Goal: Task Accomplishment & Management: Complete application form

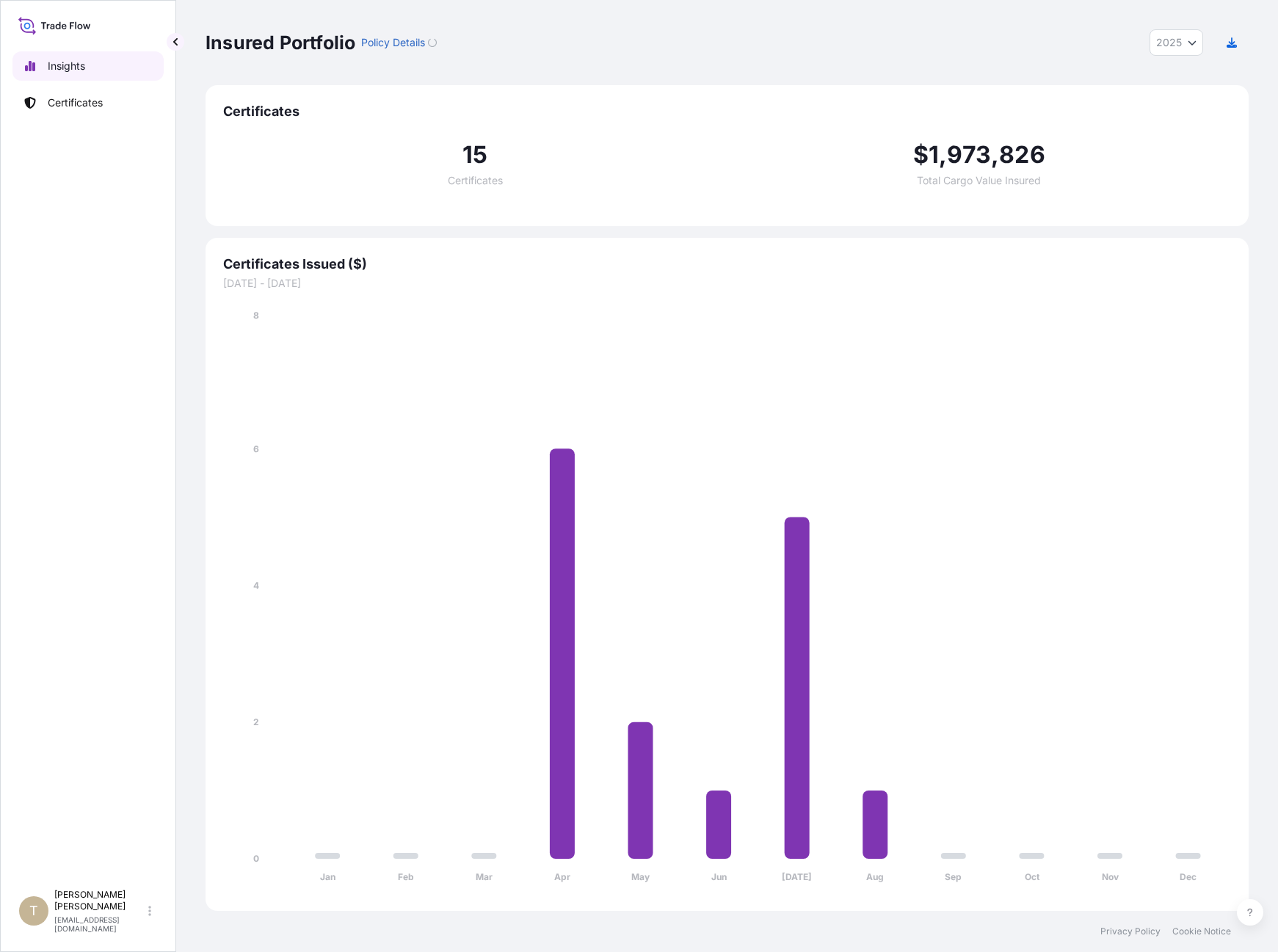
select select "2025"
click at [58, 61] on p "Insights" at bounding box center [66, 66] width 38 height 15
click at [183, 34] on div "Insured Portfolio Policy Details 2025 2025 2024 2023 2022 Certificates 15 Certi…" at bounding box center [727, 455] width 1101 height 911
click at [74, 102] on p "Certificates" at bounding box center [74, 103] width 55 height 15
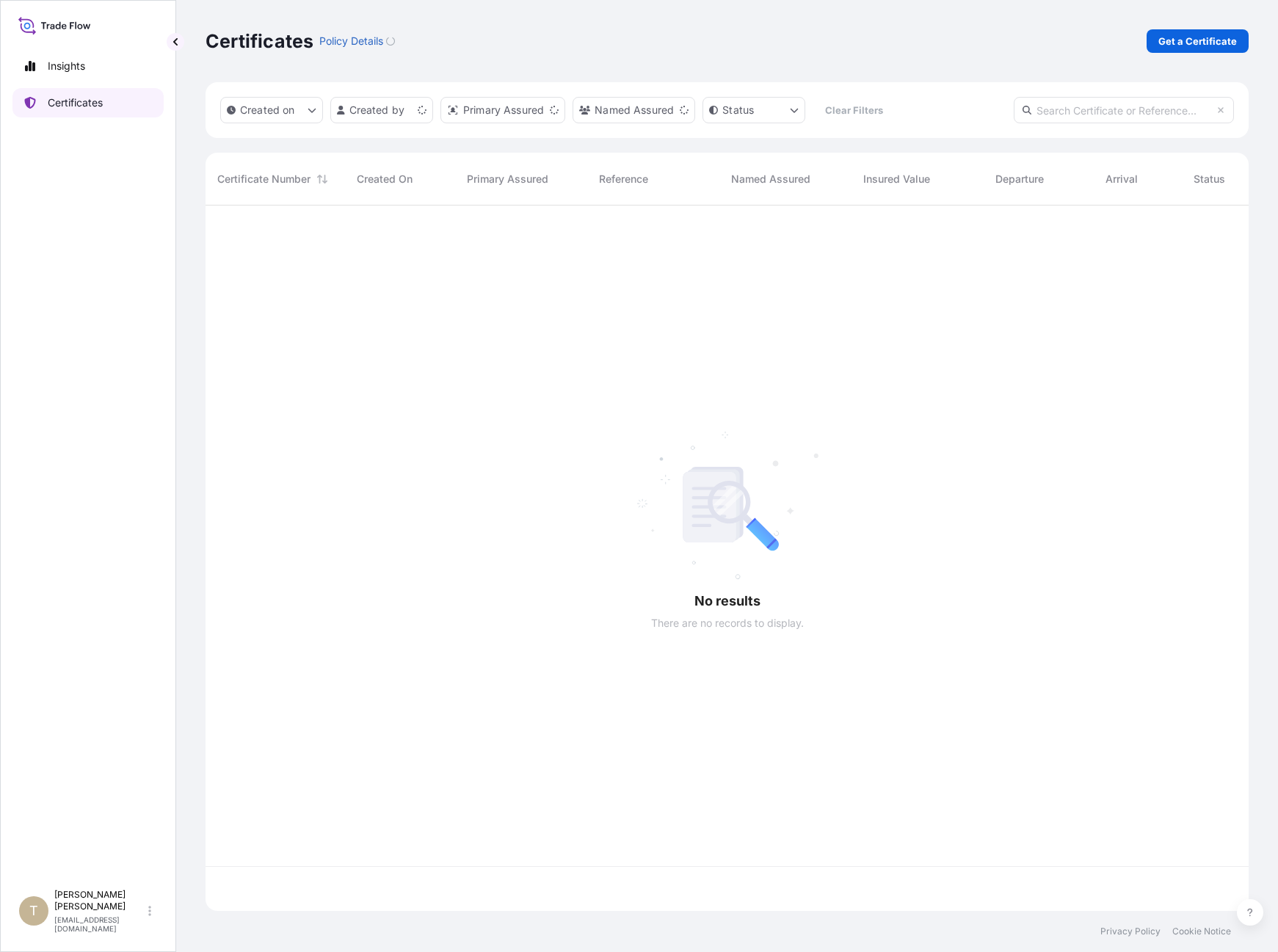
scroll to position [703, 1032]
click at [1199, 39] on p "Get a Certificate" at bounding box center [1197, 41] width 78 height 15
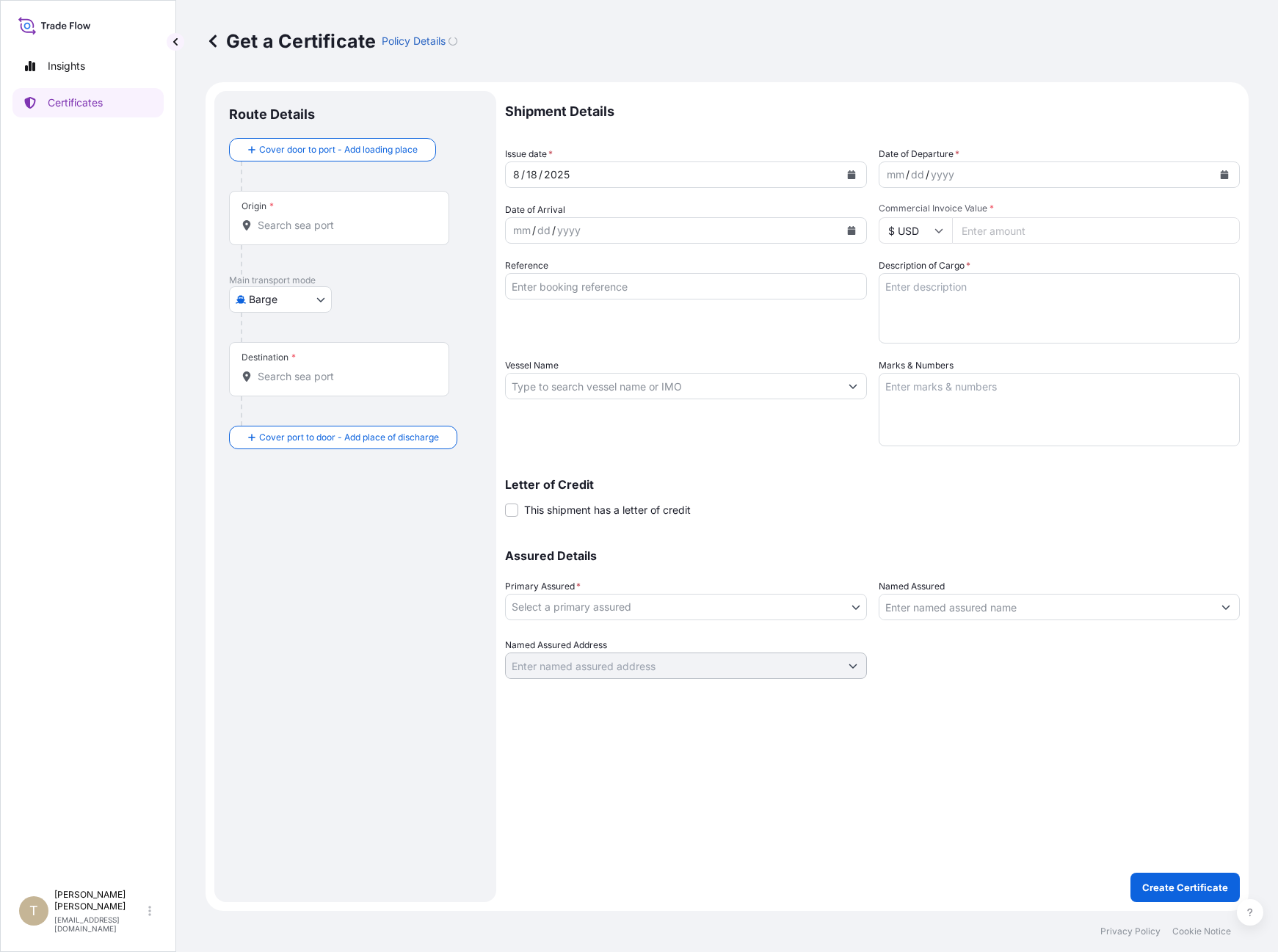
click at [324, 212] on div "Origin *" at bounding box center [338, 218] width 220 height 54
click at [324, 218] on input "Origin *" at bounding box center [344, 226] width 173 height 15
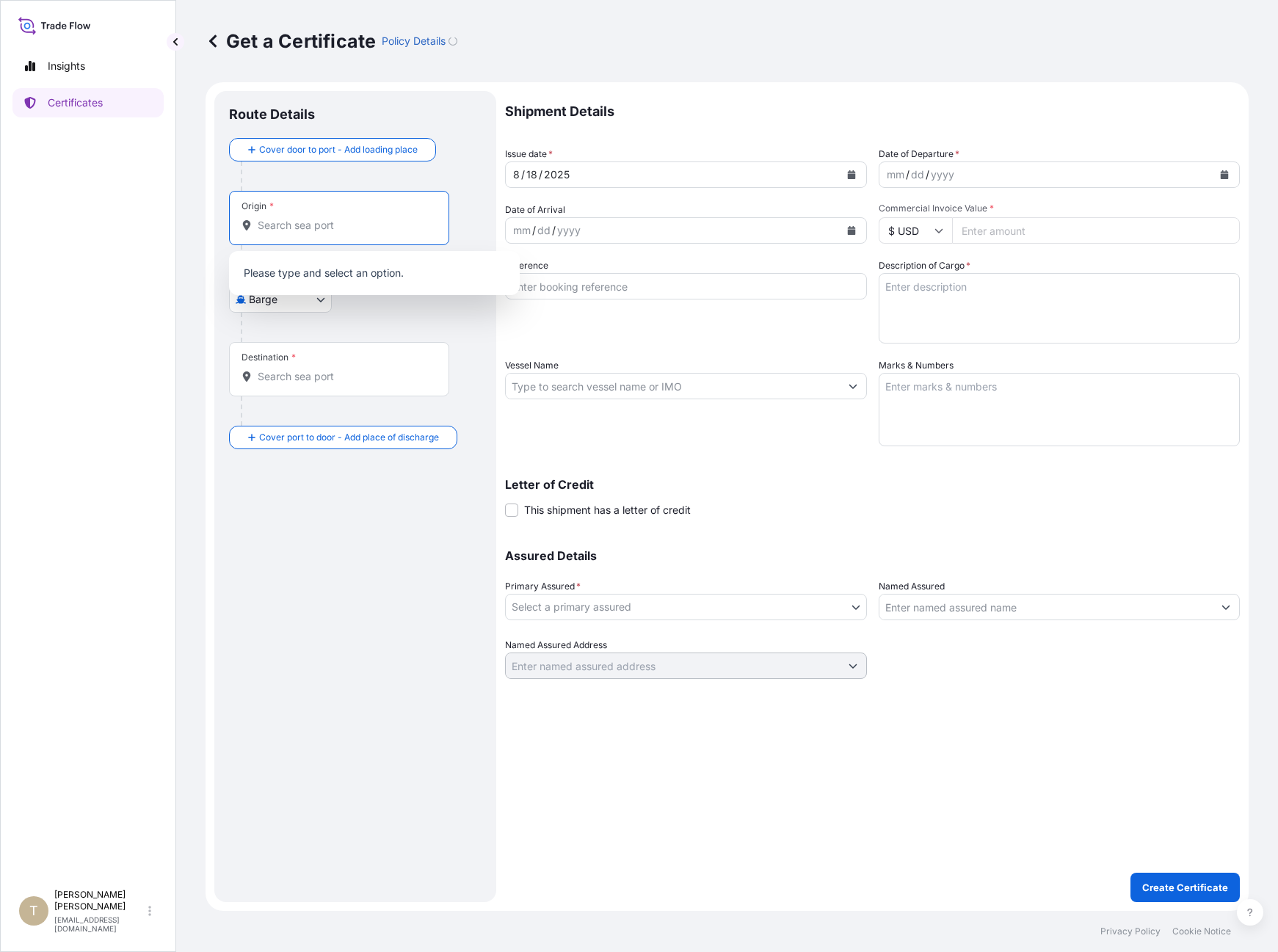
drag, startPoint x: 257, startPoint y: 315, endPoint x: 270, endPoint y: 309, distance: 14.3
click at [263, 315] on div at bounding box center [361, 328] width 241 height 29
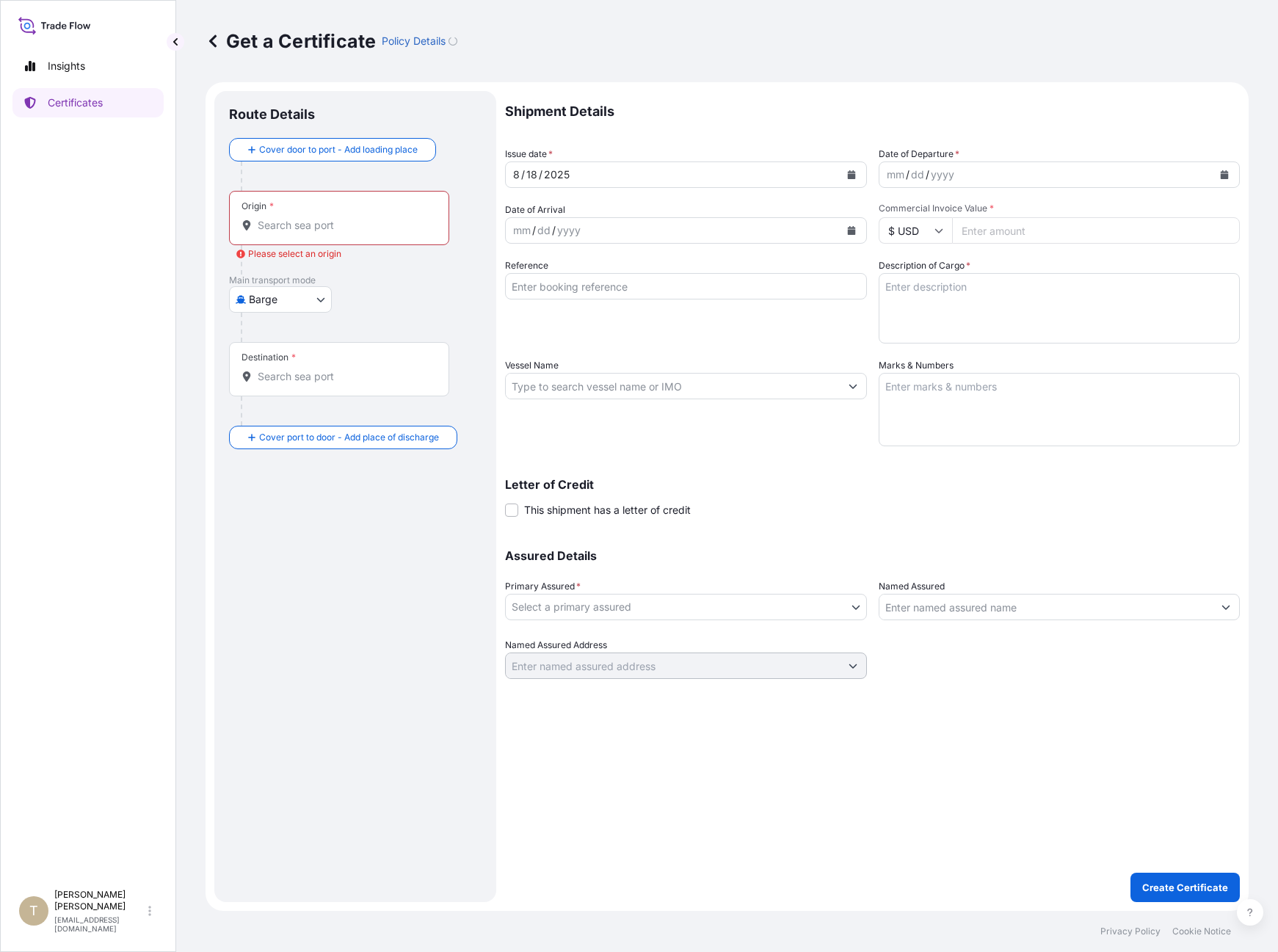
click at [271, 309] on body "0 options available. Insights Certificates T [PERSON_NAME] [EMAIL_ADDRESS][DOMA…" at bounding box center [639, 476] width 1278 height 952
click at [263, 426] on div "Sea" at bounding box center [279, 417] width 91 height 26
select select "Sea"
click at [300, 239] on div "Origin *" at bounding box center [338, 224] width 220 height 54
click at [300, 239] on input "Origin *" at bounding box center [344, 231] width 173 height 15
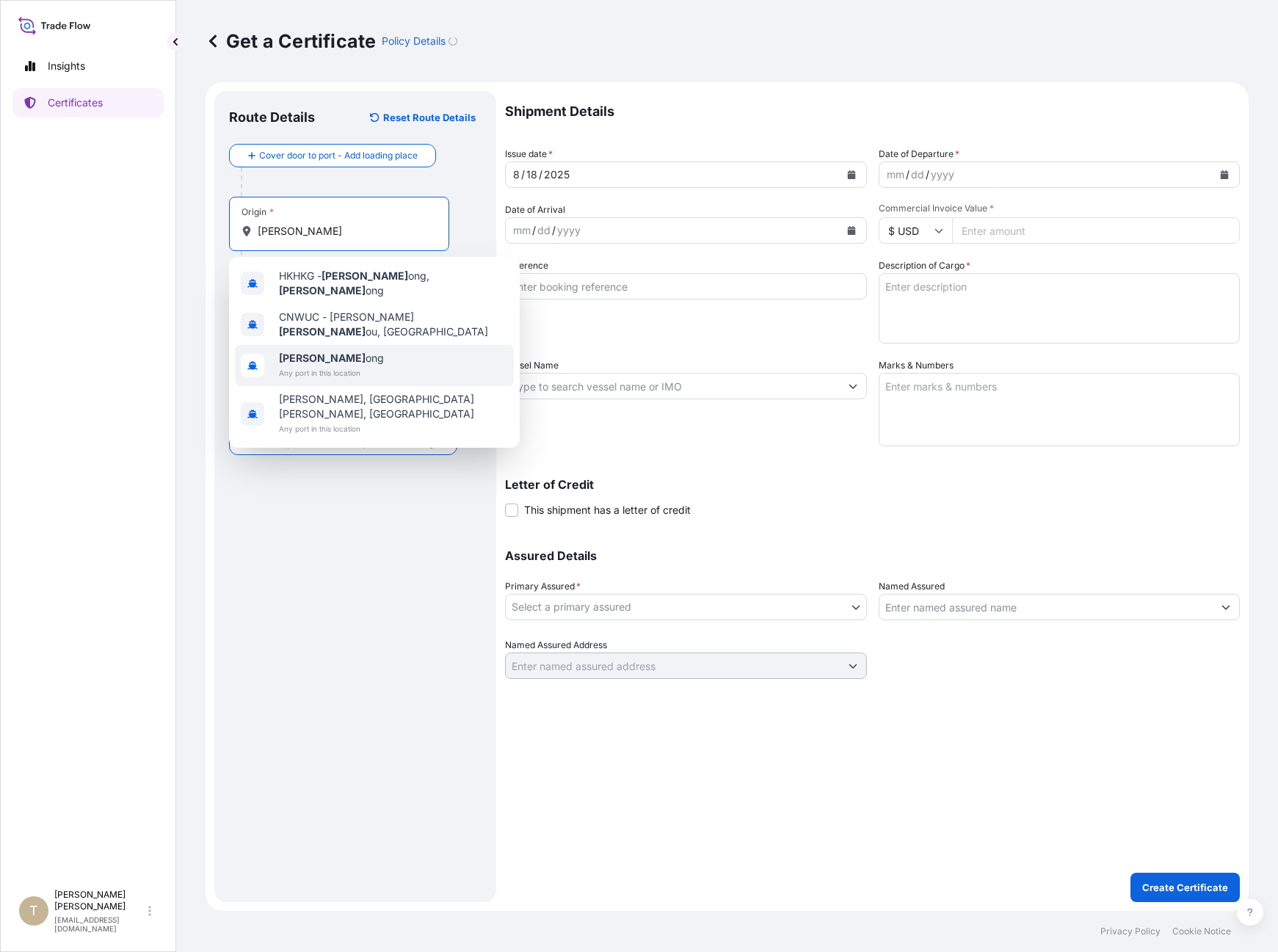
click at [305, 365] on span "Any port in this location" at bounding box center [331, 373] width 105 height 15
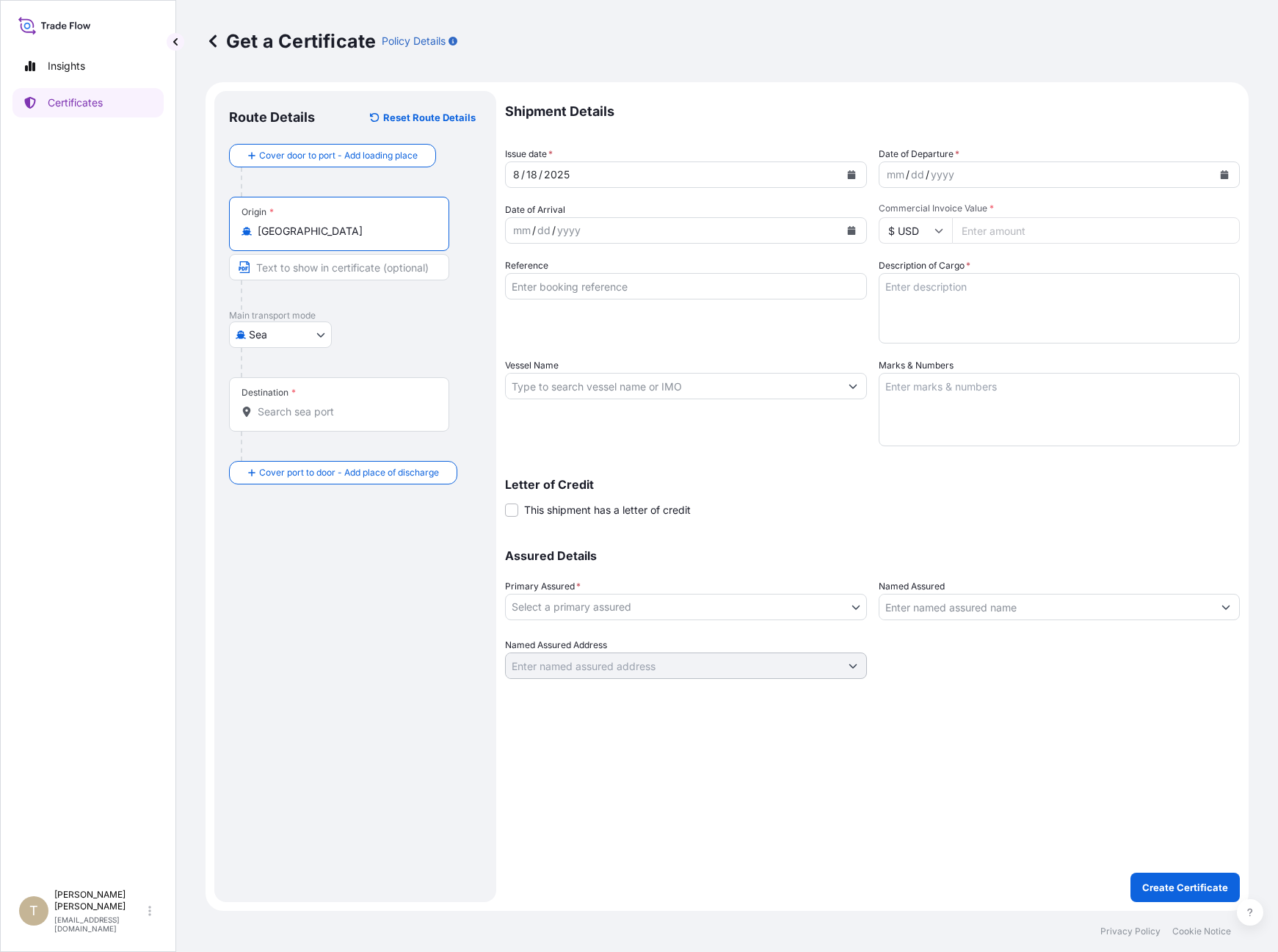
type input "[GEOGRAPHIC_DATA]"
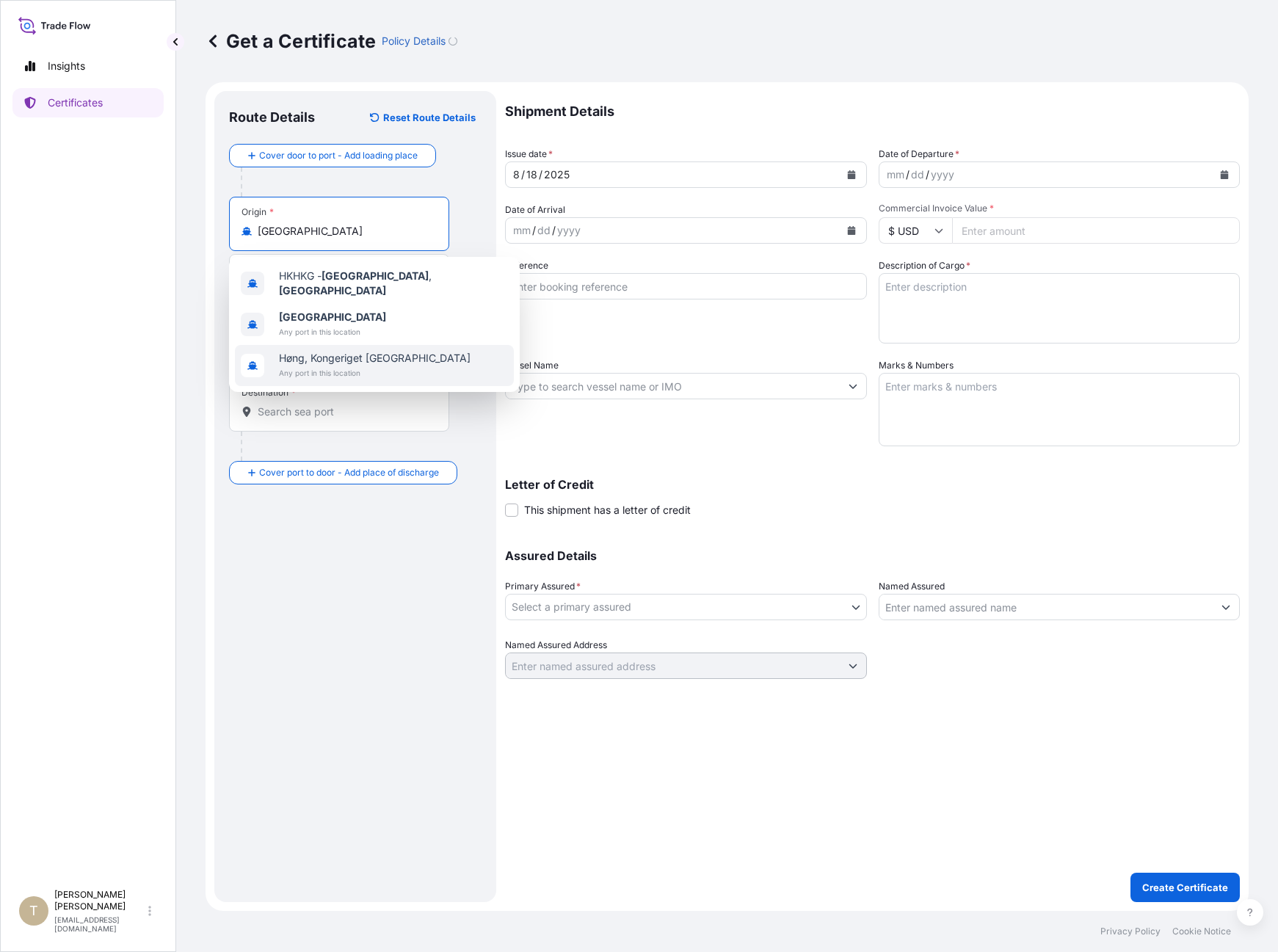
click at [299, 413] on input "Destination *" at bounding box center [344, 412] width 173 height 15
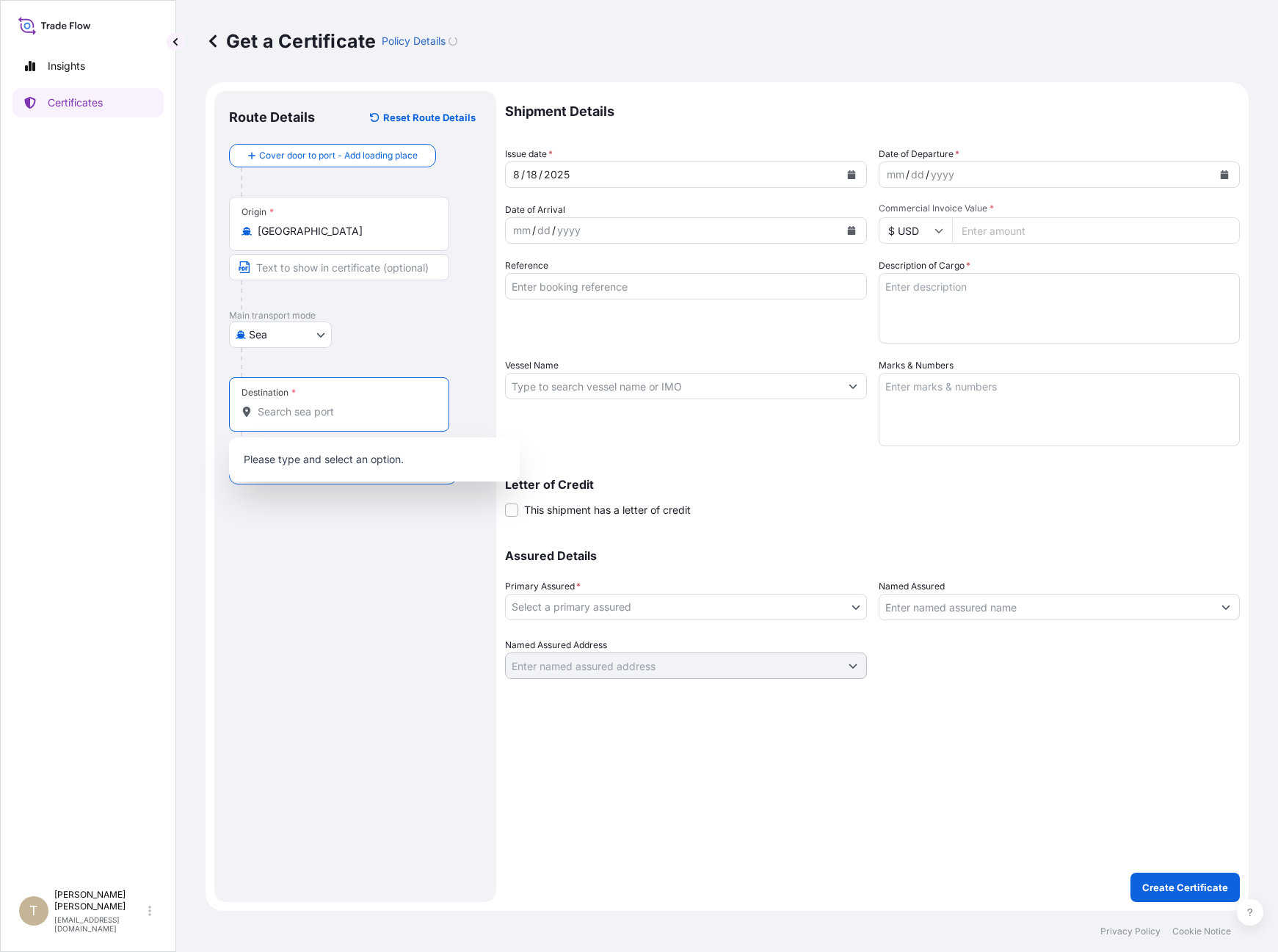
paste input "ULAANBAATOR,"
click at [302, 468] on span "Any port in this location" at bounding box center [363, 472] width 169 height 15
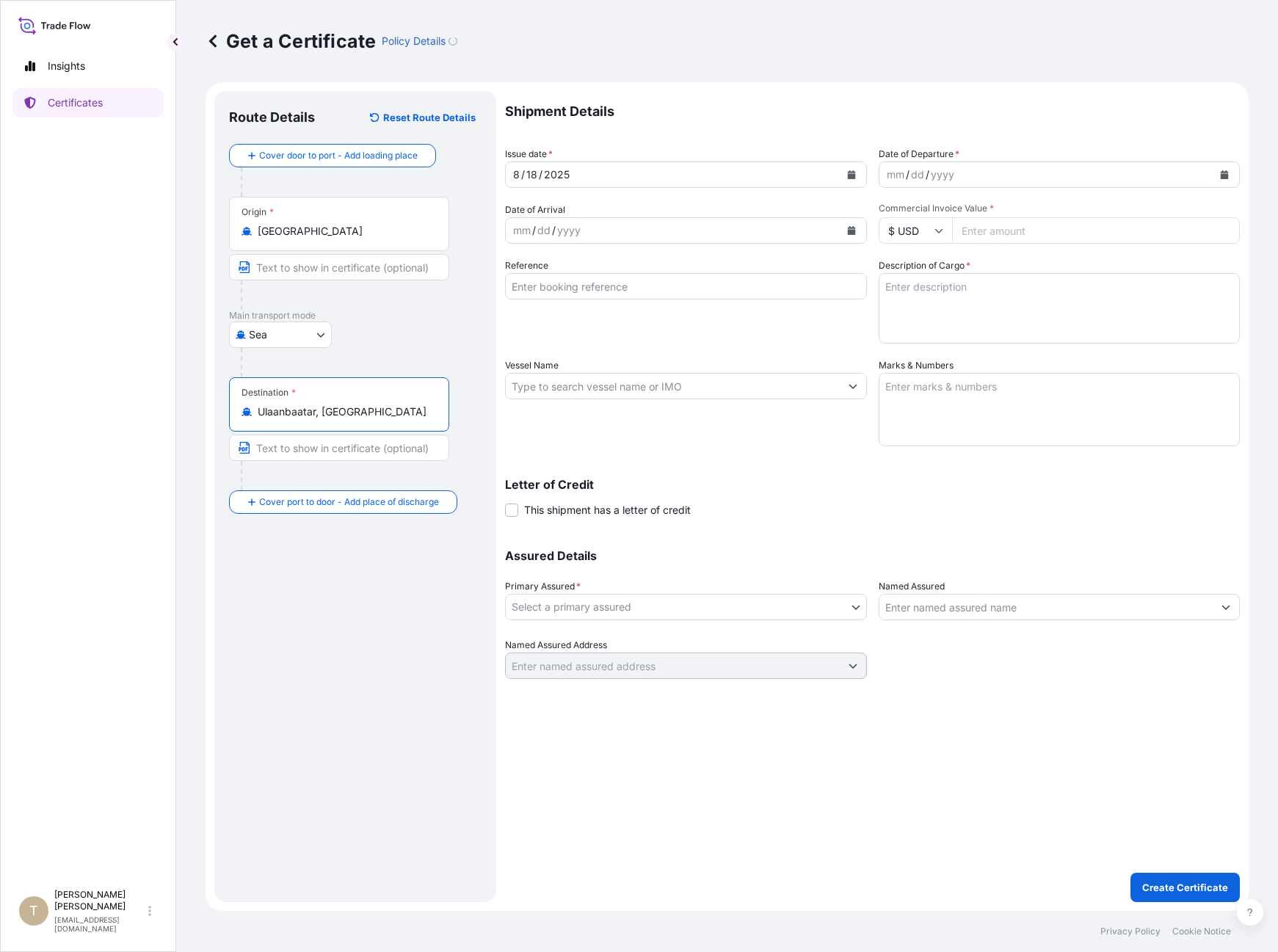
type input "Ulaanbaatar, [GEOGRAPHIC_DATA]"
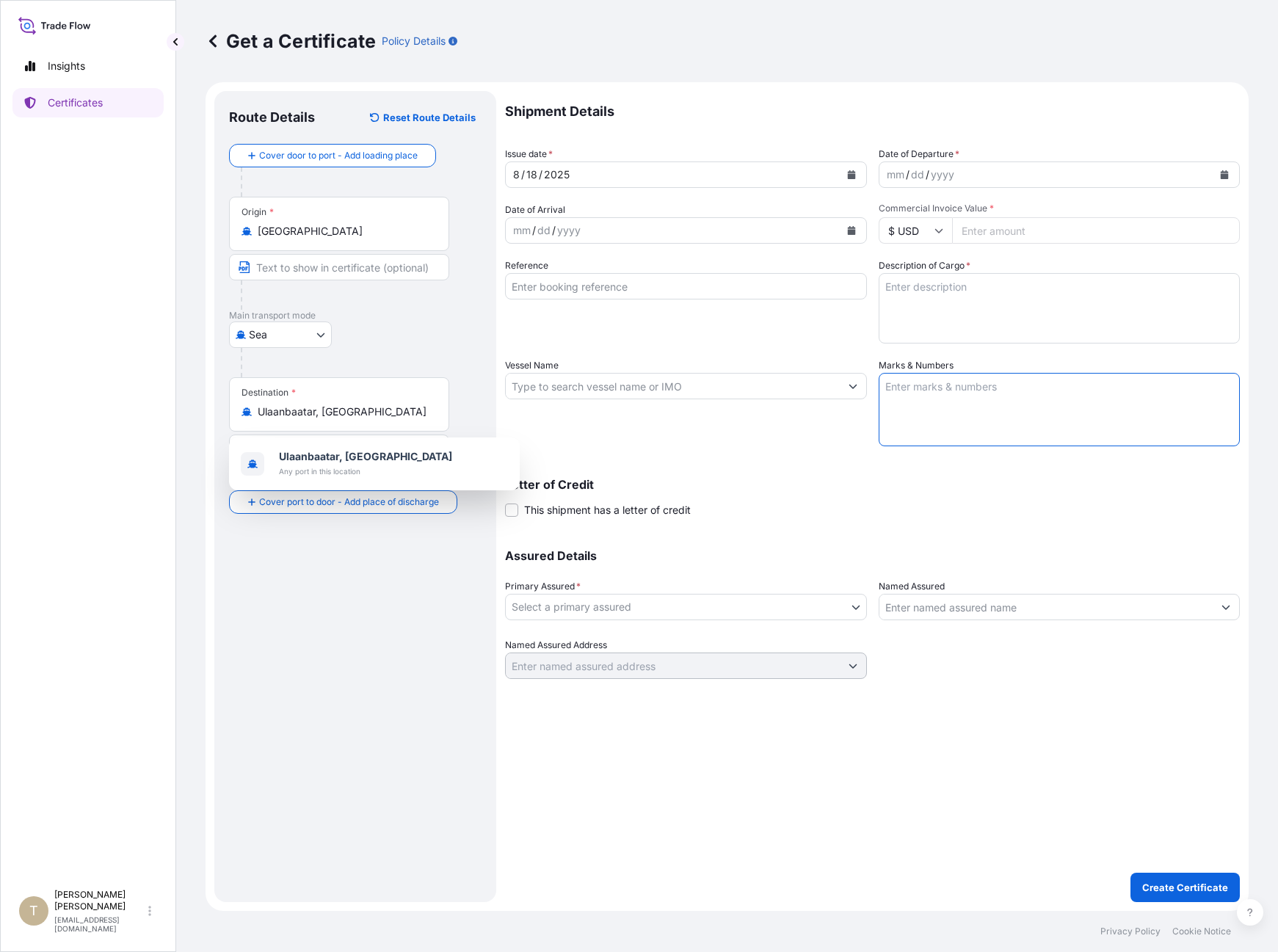
click at [914, 415] on textarea "Marks & Numbers" at bounding box center [1059, 409] width 362 height 74
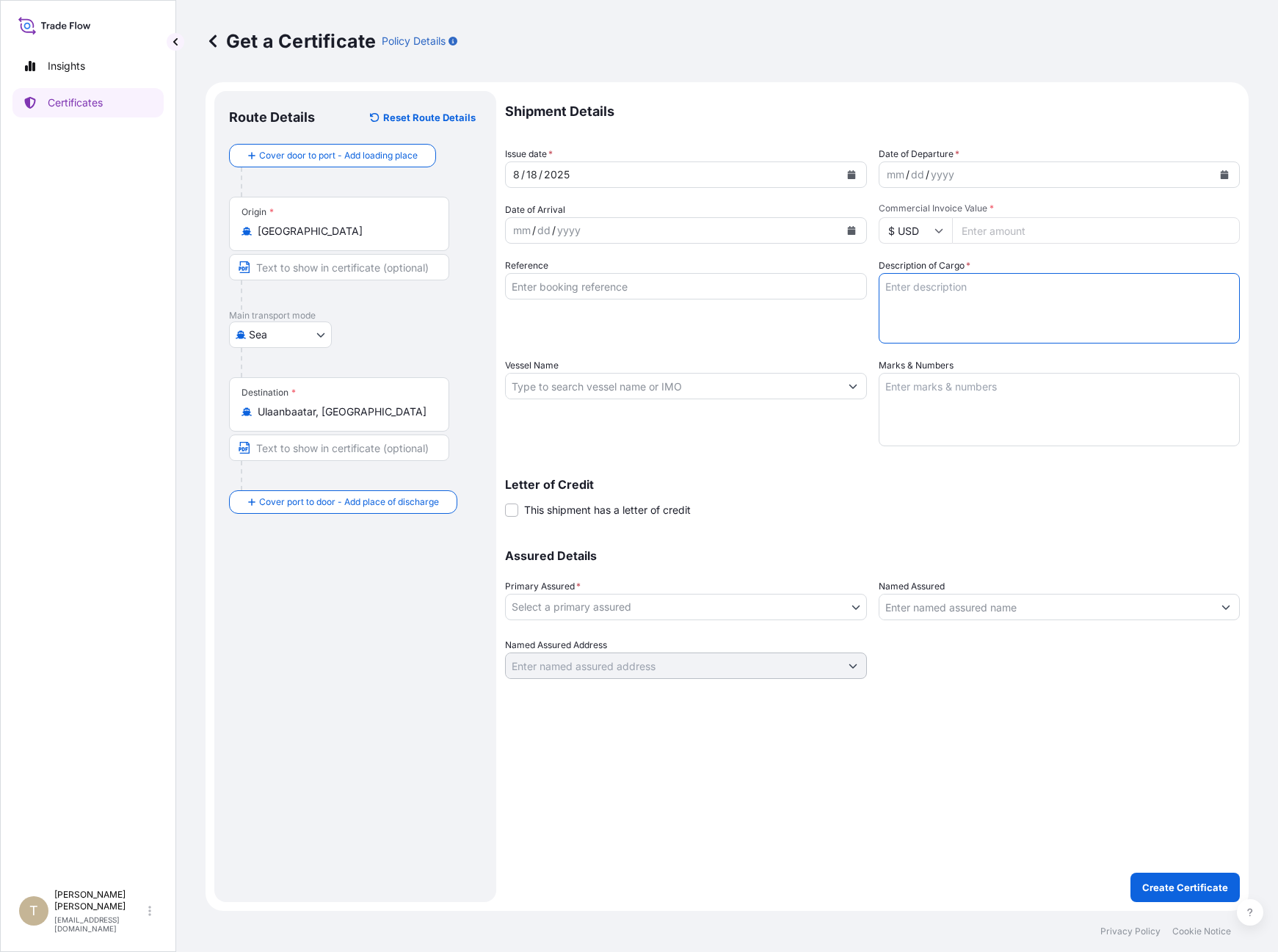
click at [919, 321] on textarea "Description of Cargo *" at bounding box center [1059, 308] width 362 height 70
paste textarea "[PERSON_NAME] [US_STATE] WHISKEY 0.7LX12 40.00%ALC 1000CASES [PERSON_NAME] [US_…"
type textarea "[PERSON_NAME] [US_STATE] WHISKEY 0.7LX12 40.00%ALC 1000CASES [PERSON_NAME] [US_…"
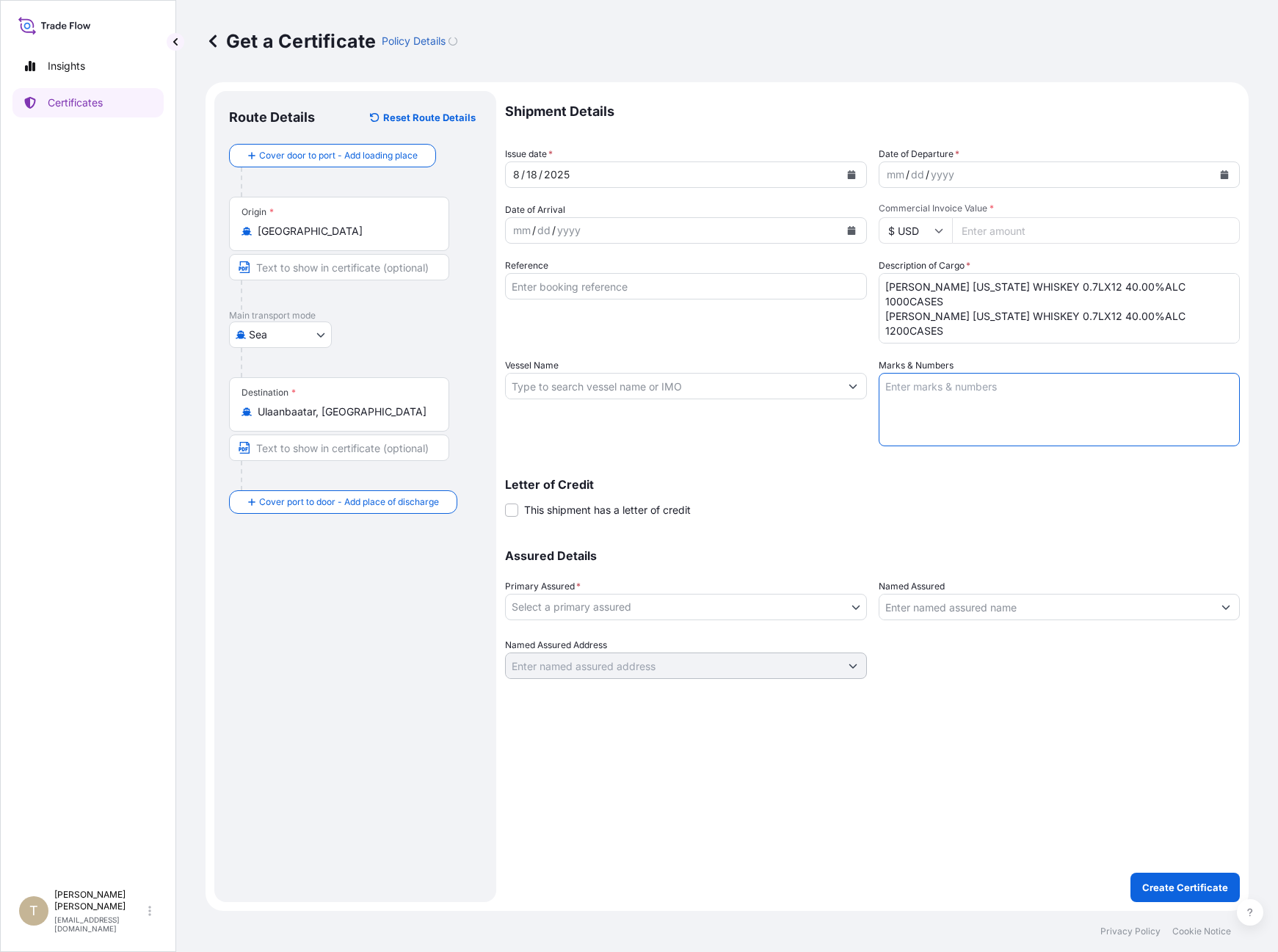
click at [915, 403] on textarea "Marks & Numbers" at bounding box center [1059, 409] width 362 height 74
paste textarea "BOND-25-BF-068B BOND-25-BF-066C"
type textarea "BOND-25-BF-068B BOND-25-BF-066C"
click at [1004, 231] on input "Commercial Invoice Value *" at bounding box center [1096, 230] width 288 height 26
type input "286000"
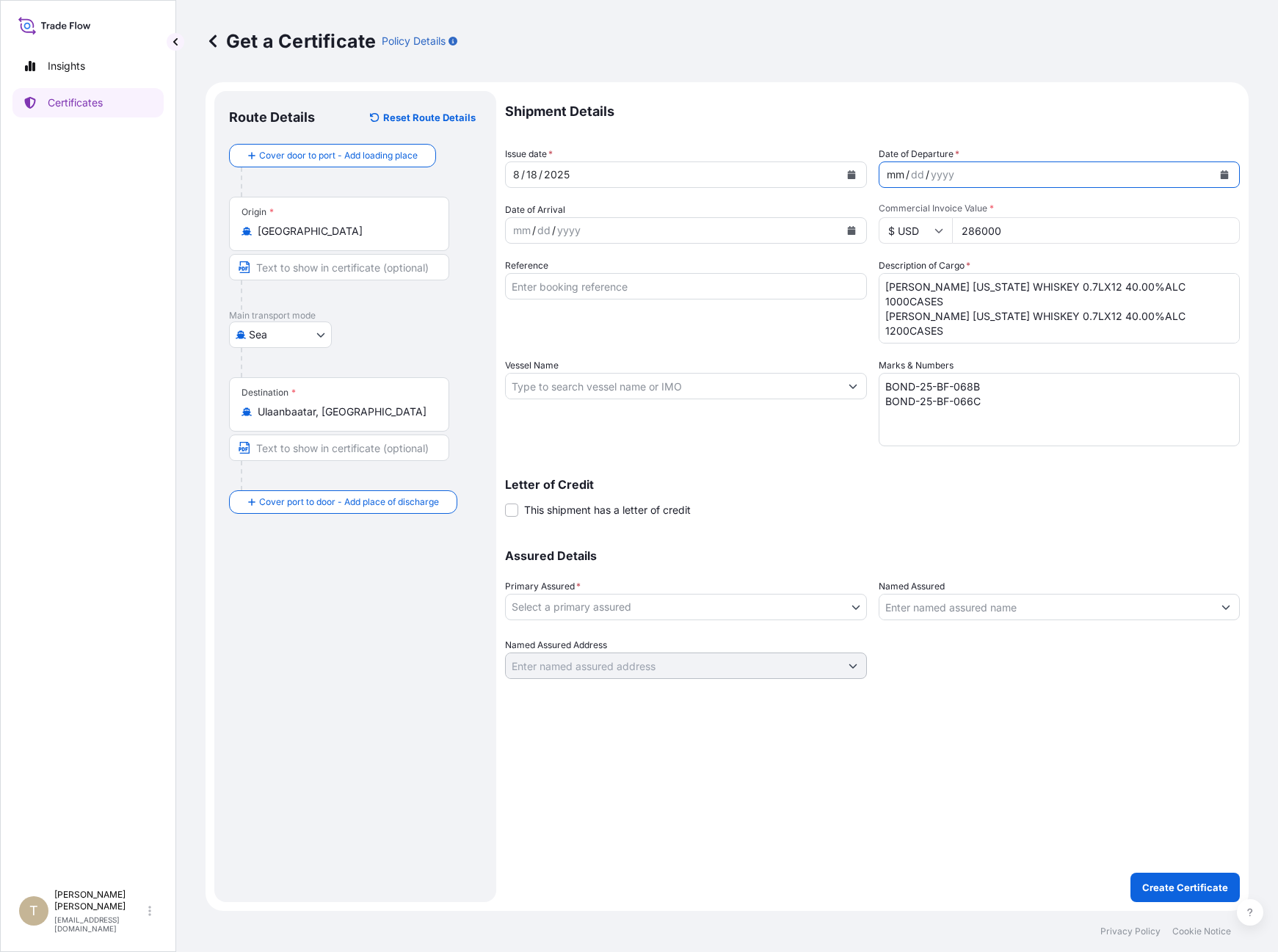
click at [985, 178] on div "mm / dd / yyyy" at bounding box center [1046, 175] width 334 height 26
click at [565, 605] on body "Insights Certificates T [PERSON_NAME] [EMAIL_ADDRESS][DOMAIN_NAME] Get a Certif…" at bounding box center [639, 476] width 1278 height 952
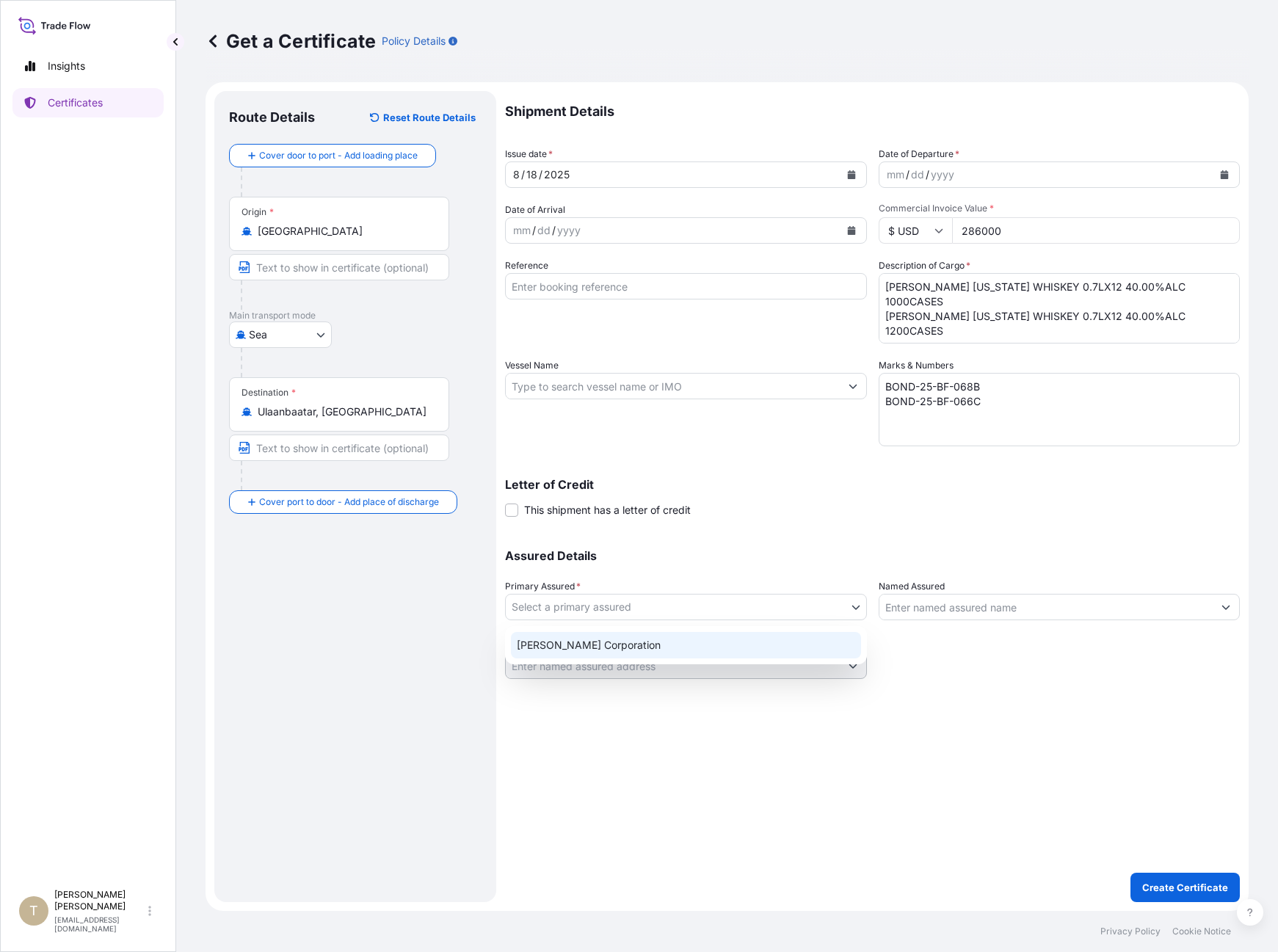
click at [570, 654] on div "[PERSON_NAME] Corporation" at bounding box center [686, 645] width 350 height 26
select select "31473"
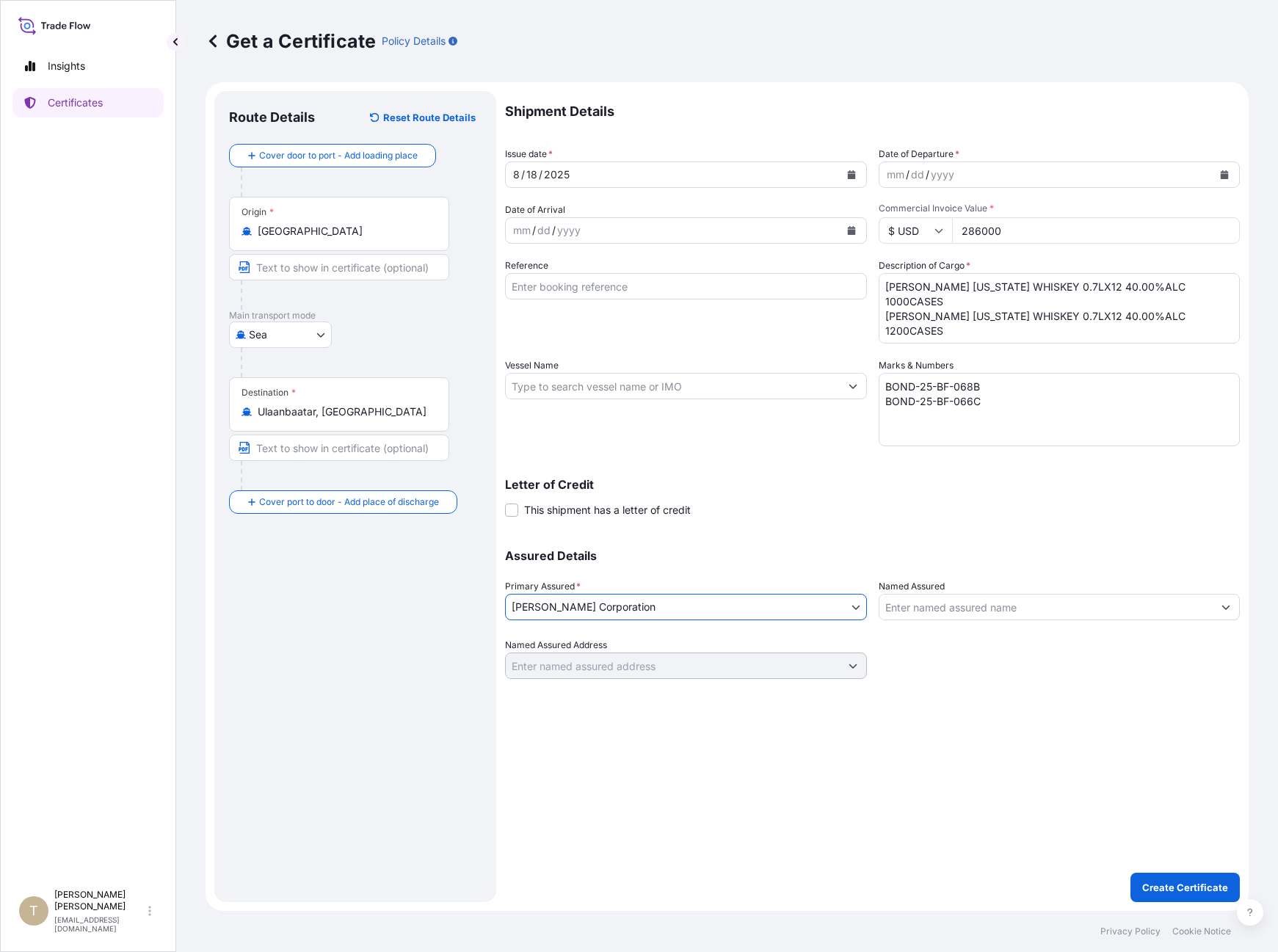
drag, startPoint x: 962, startPoint y: 622, endPoint x: 963, endPoint y: 611, distance: 11.0
click at [963, 619] on div "Assured Details Primary Assured * [PERSON_NAME] Corporation [PERSON_NAME] Corpo…" at bounding box center [872, 606] width 735 height 147
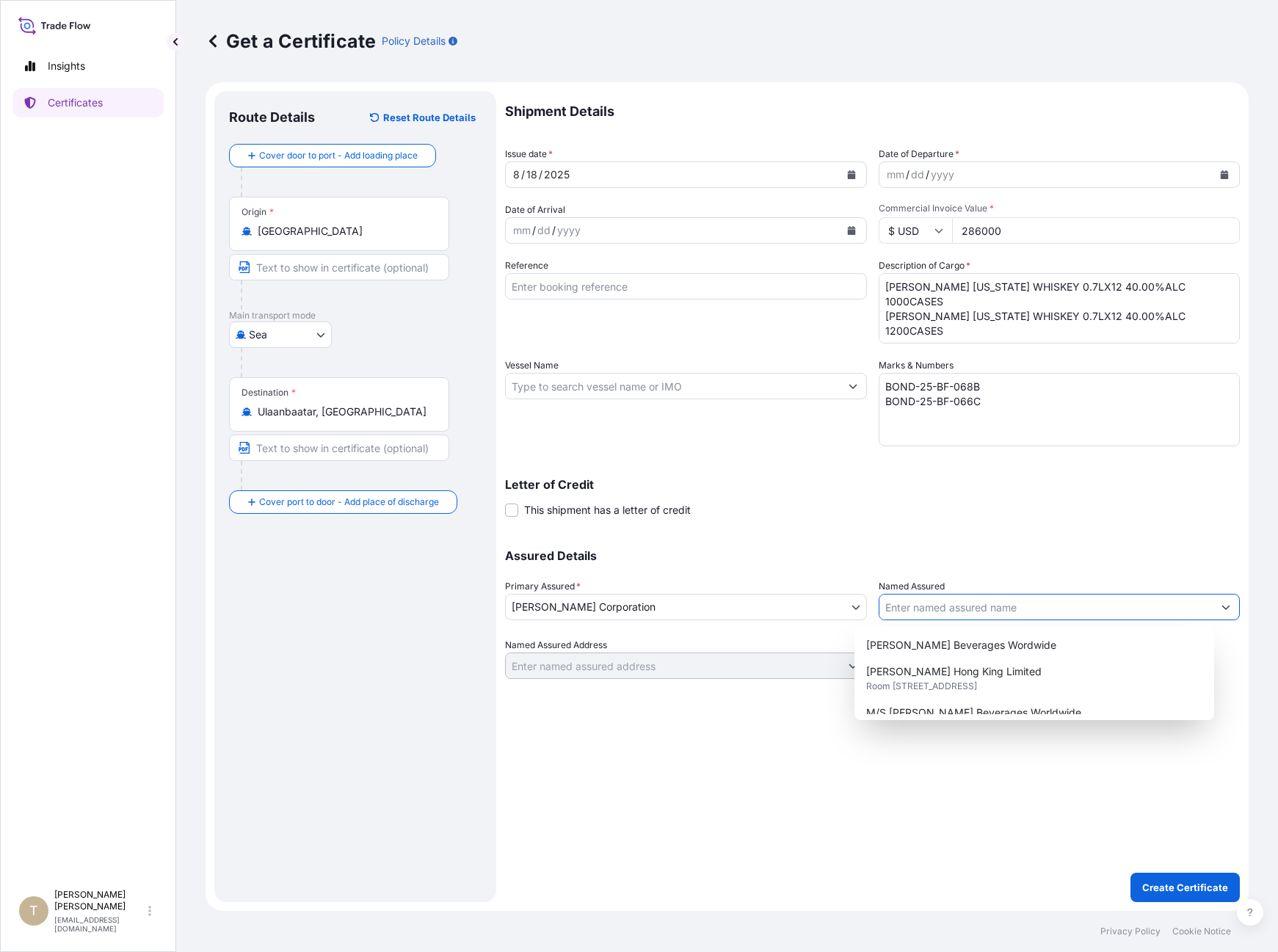
click at [963, 608] on input "Named Assured" at bounding box center [1046, 607] width 334 height 26
click at [976, 682] on span "Room [STREET_ADDRESS]" at bounding box center [922, 686] width 111 height 15
type input "[PERSON_NAME] Hong King Limited"
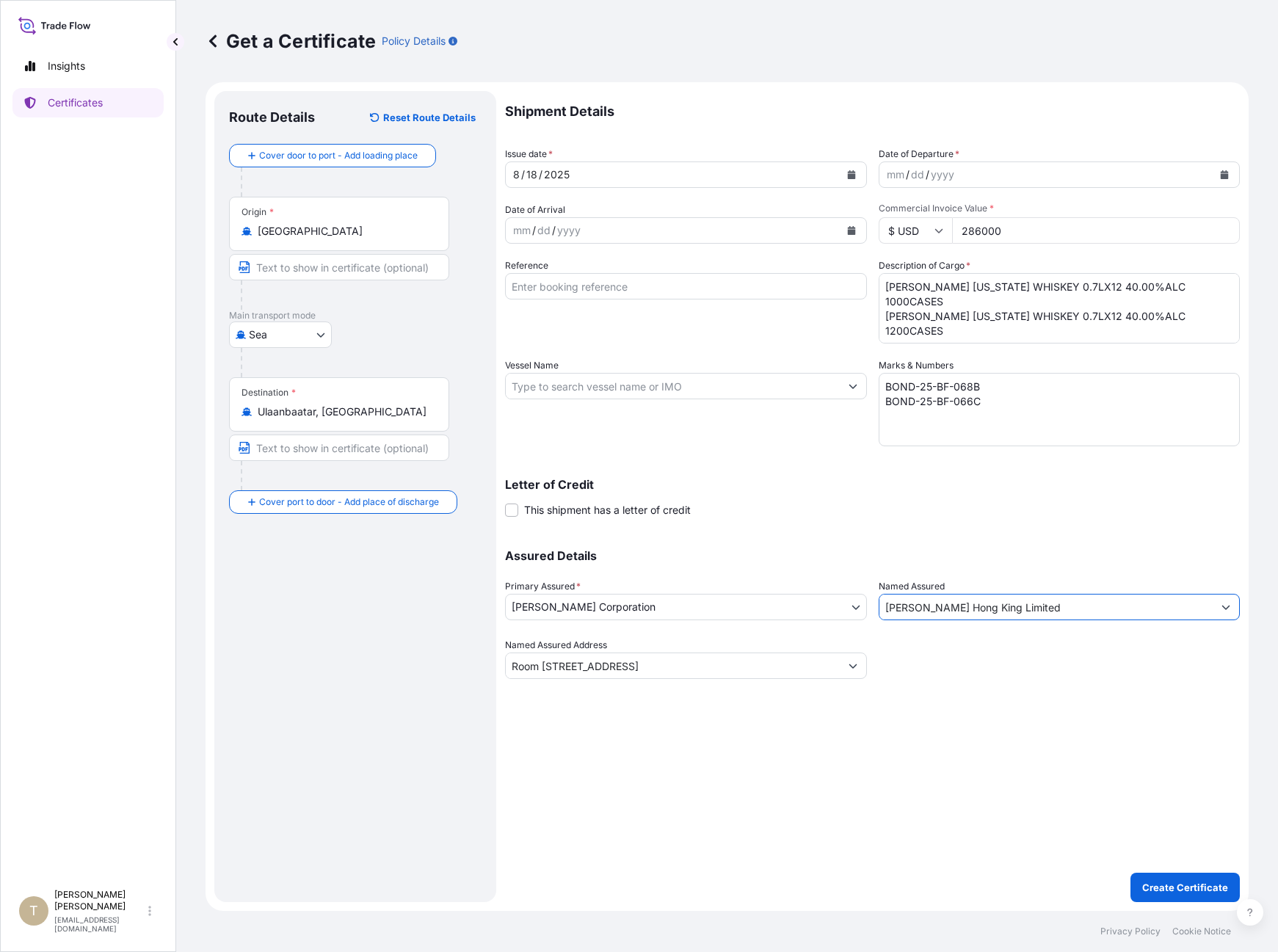
click at [767, 502] on div "Letter of Credit This shipment has a letter of credit Letter of credit * Letter…" at bounding box center [872, 498] width 735 height 39
type input "Room [STREET_ADDRESS]"
click at [563, 393] on input "Vessel Name" at bounding box center [673, 386] width 334 height 26
paste input "[PERSON_NAME]"
type input "[PERSON_NAME]"
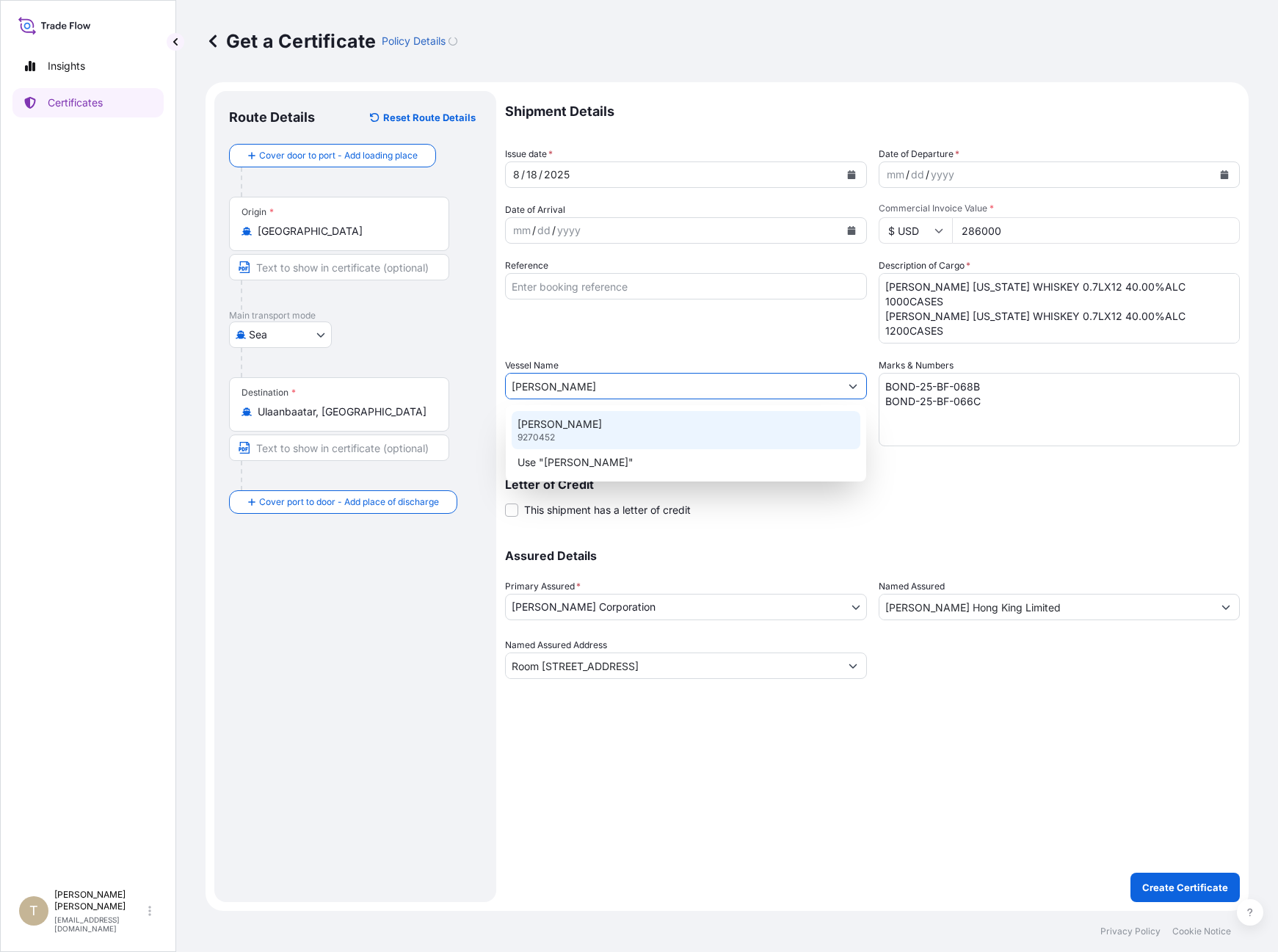
click at [561, 422] on p "[PERSON_NAME]" at bounding box center [559, 424] width 84 height 15
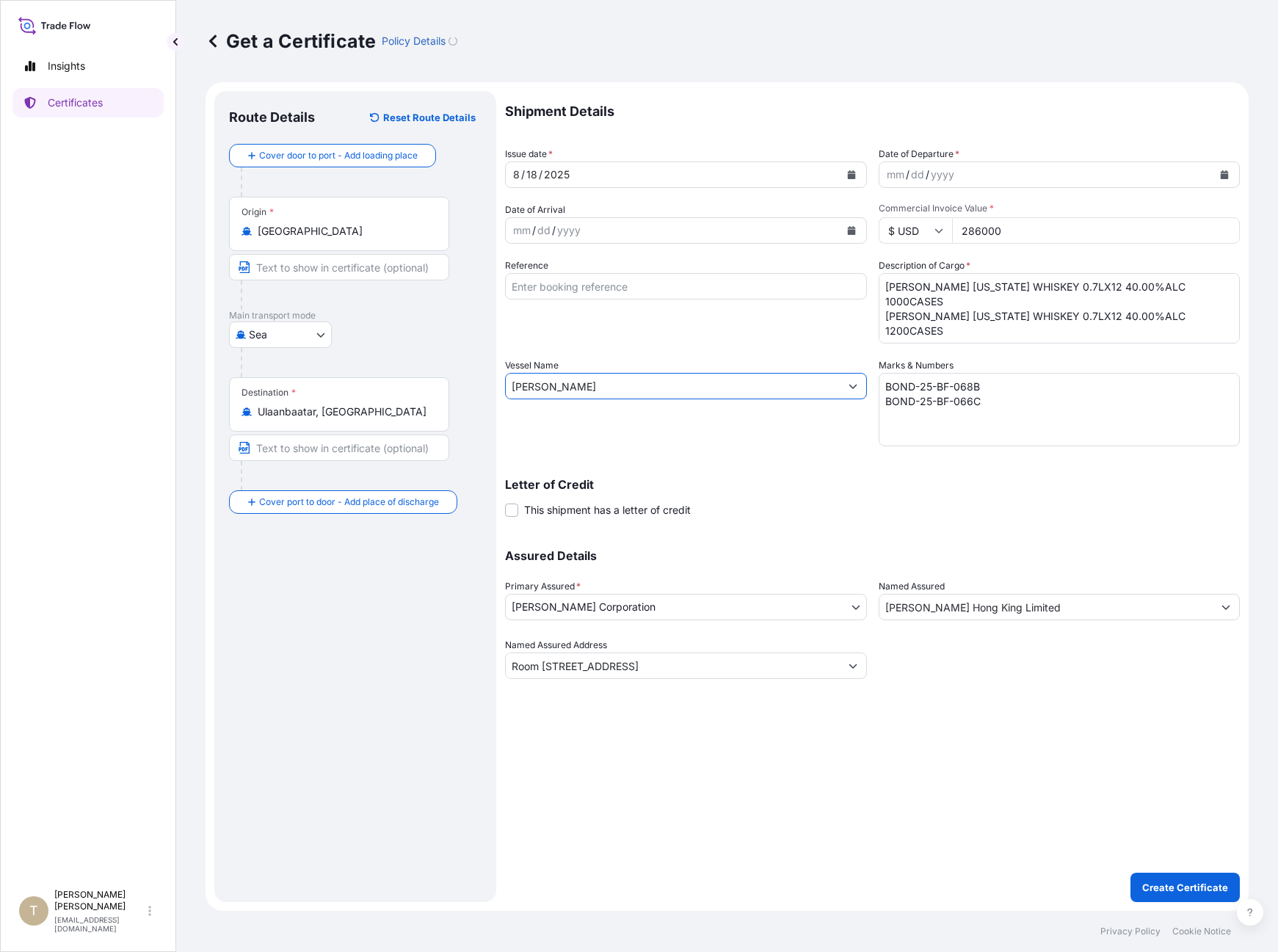
type input "Room [STREET_ADDRESS]"
type input "[PERSON_NAME]"
click at [906, 181] on div "/" at bounding box center [907, 175] width 3 height 18
click at [758, 528] on div "Shipment Details Issue date * [DATE] Date of Departure * [DATE] Date of Arrival…" at bounding box center [872, 384] width 735 height 588
click at [1167, 883] on p "Create Certificate" at bounding box center [1185, 887] width 86 height 15
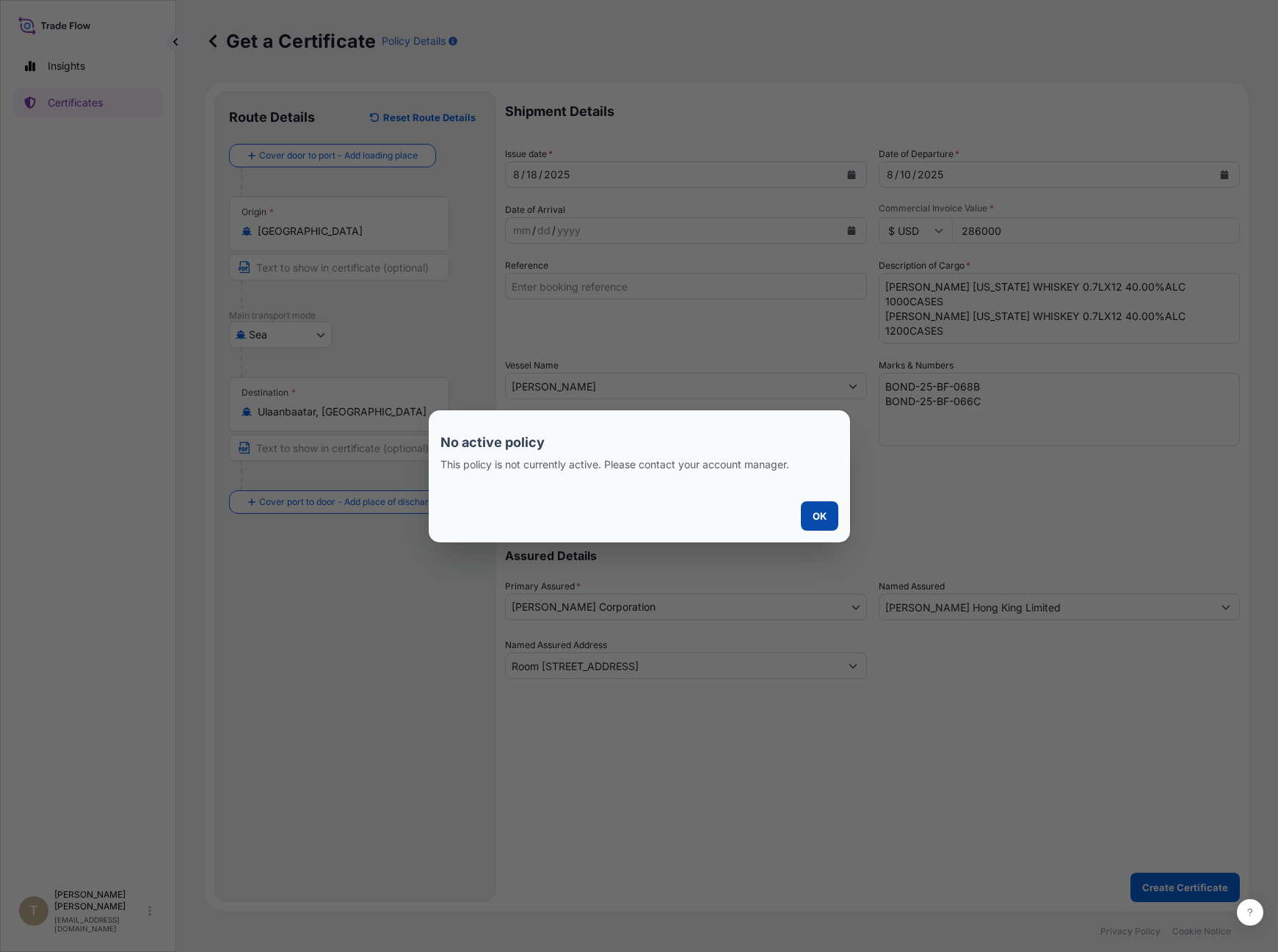
click at [825, 510] on p "OK" at bounding box center [819, 516] width 14 height 15
type input "Room [STREET_ADDRESS]"
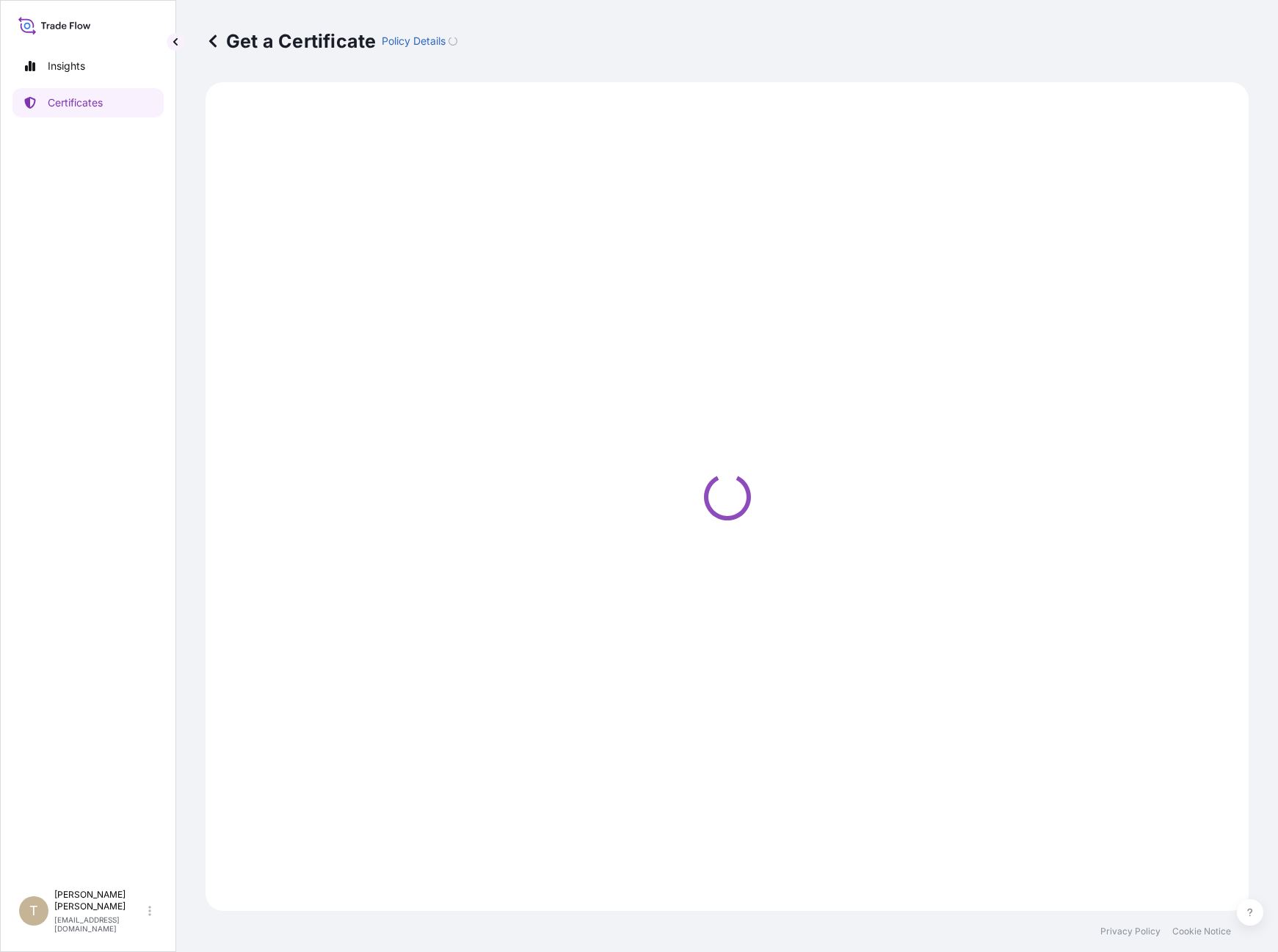
select select "Barge"
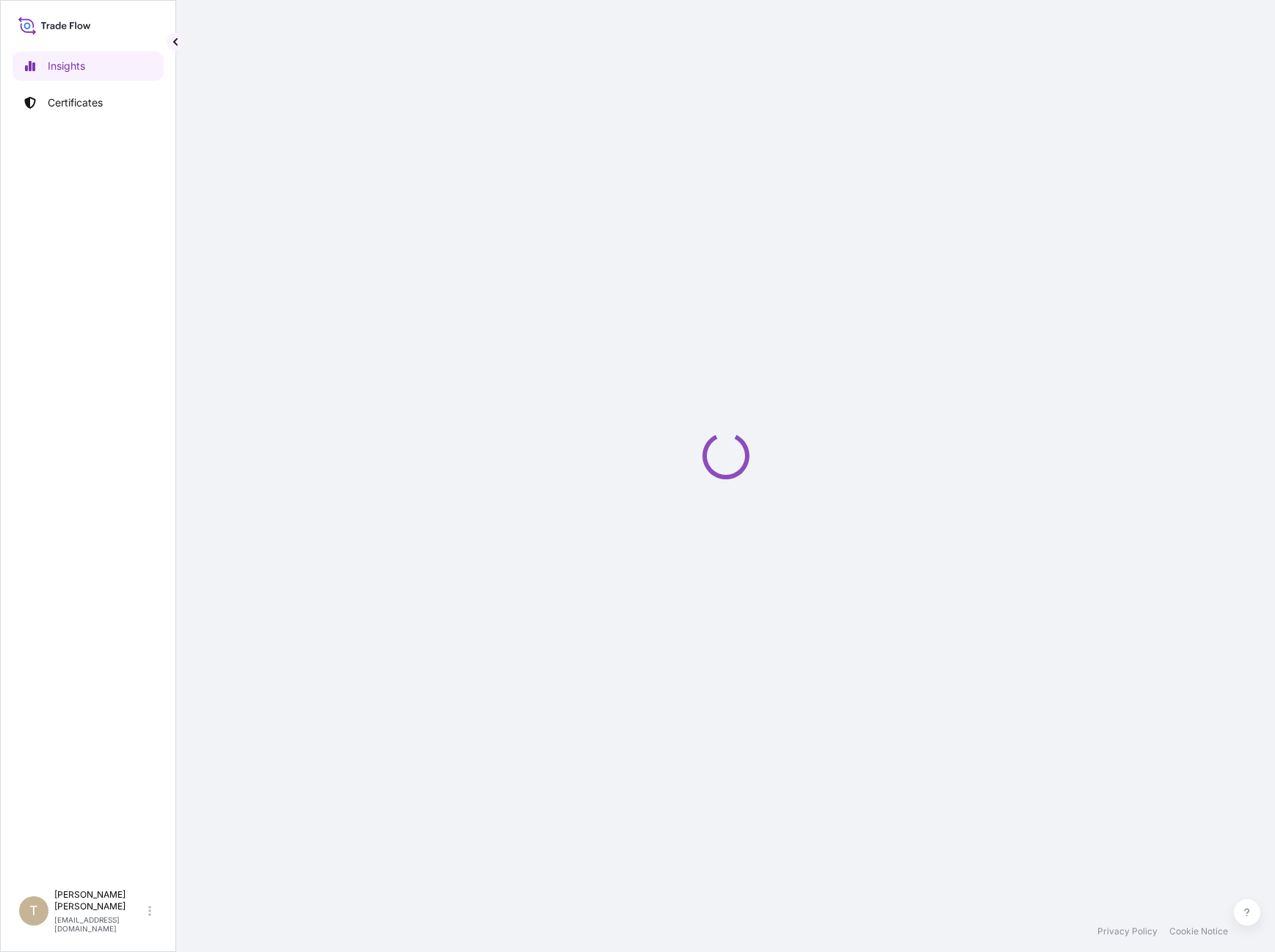
select select "2025"
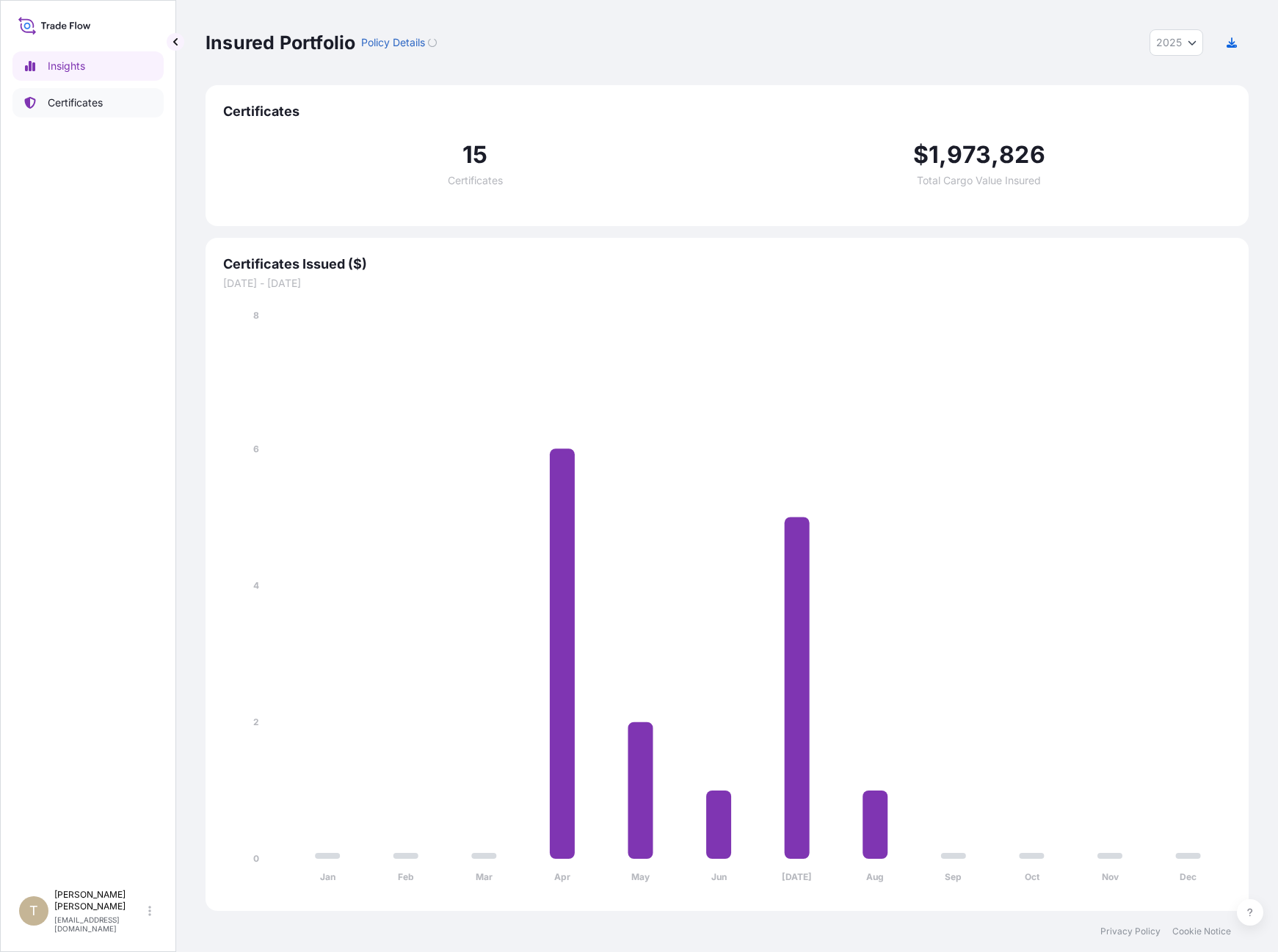
click at [68, 105] on p "Certificates" at bounding box center [74, 103] width 55 height 15
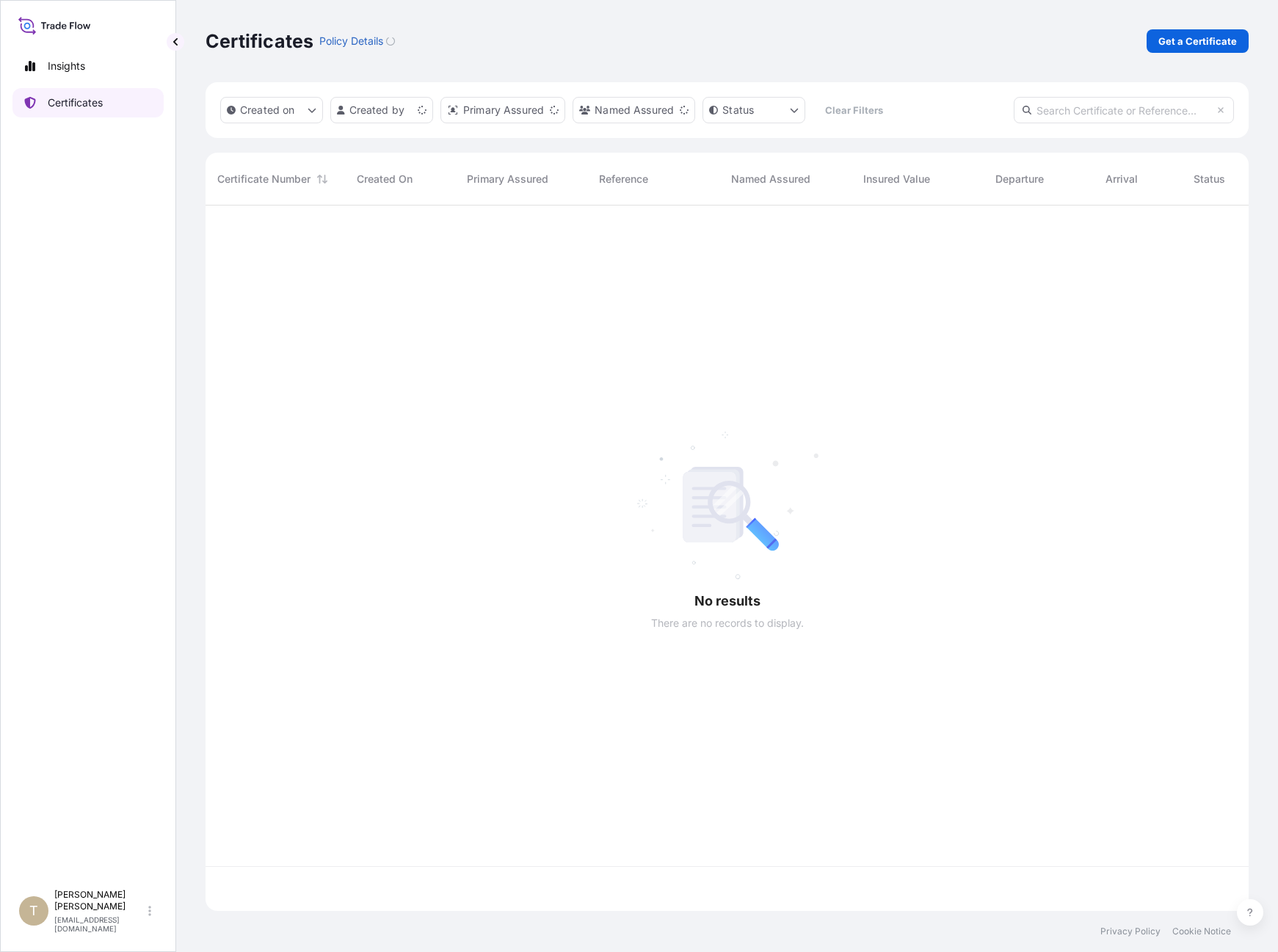
scroll to position [703, 1032]
click at [999, 39] on p "Get a Certificate" at bounding box center [1197, 41] width 78 height 15
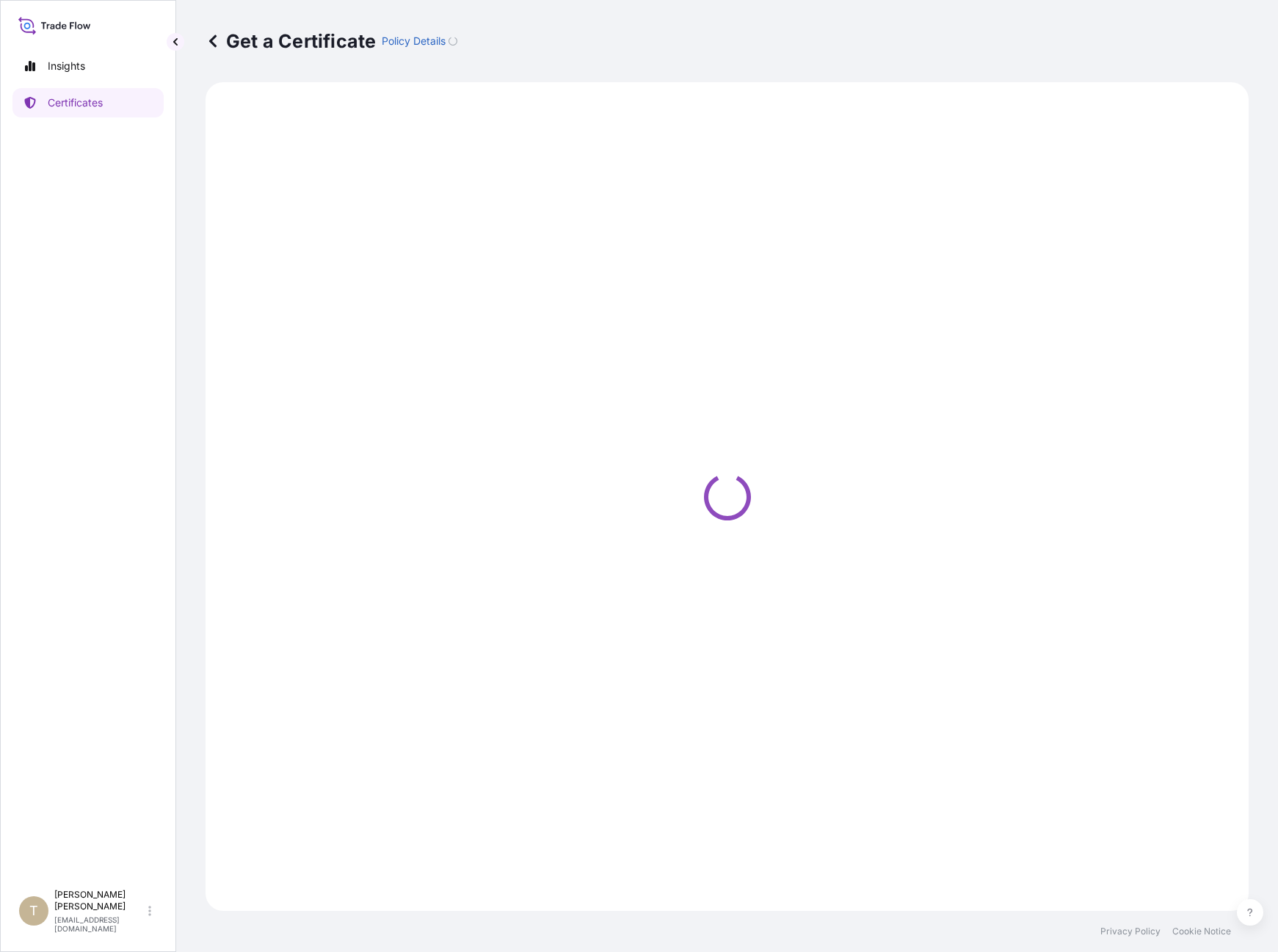
select select "Barge"
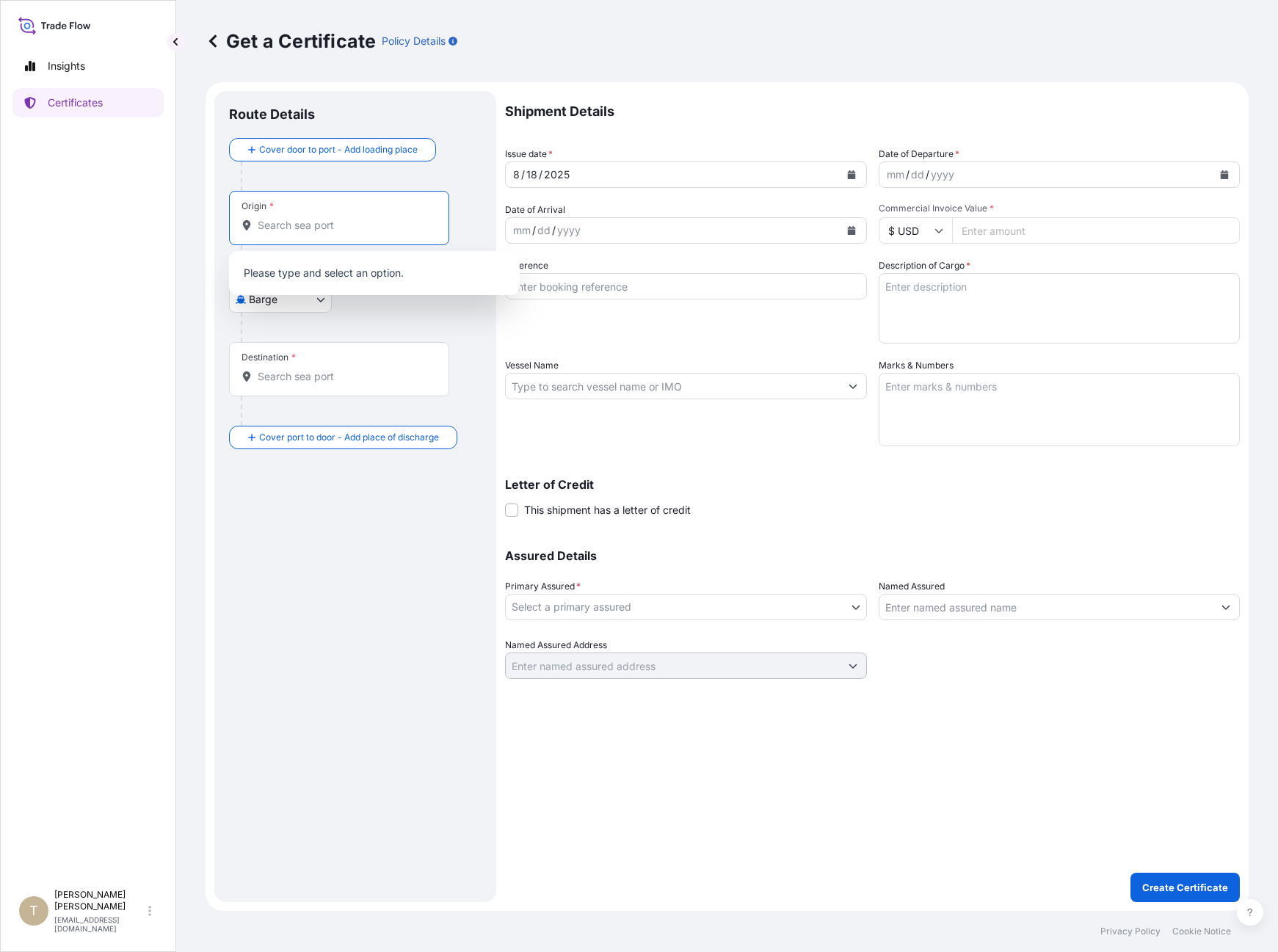
click at [296, 222] on input "Origin *" at bounding box center [344, 226] width 173 height 15
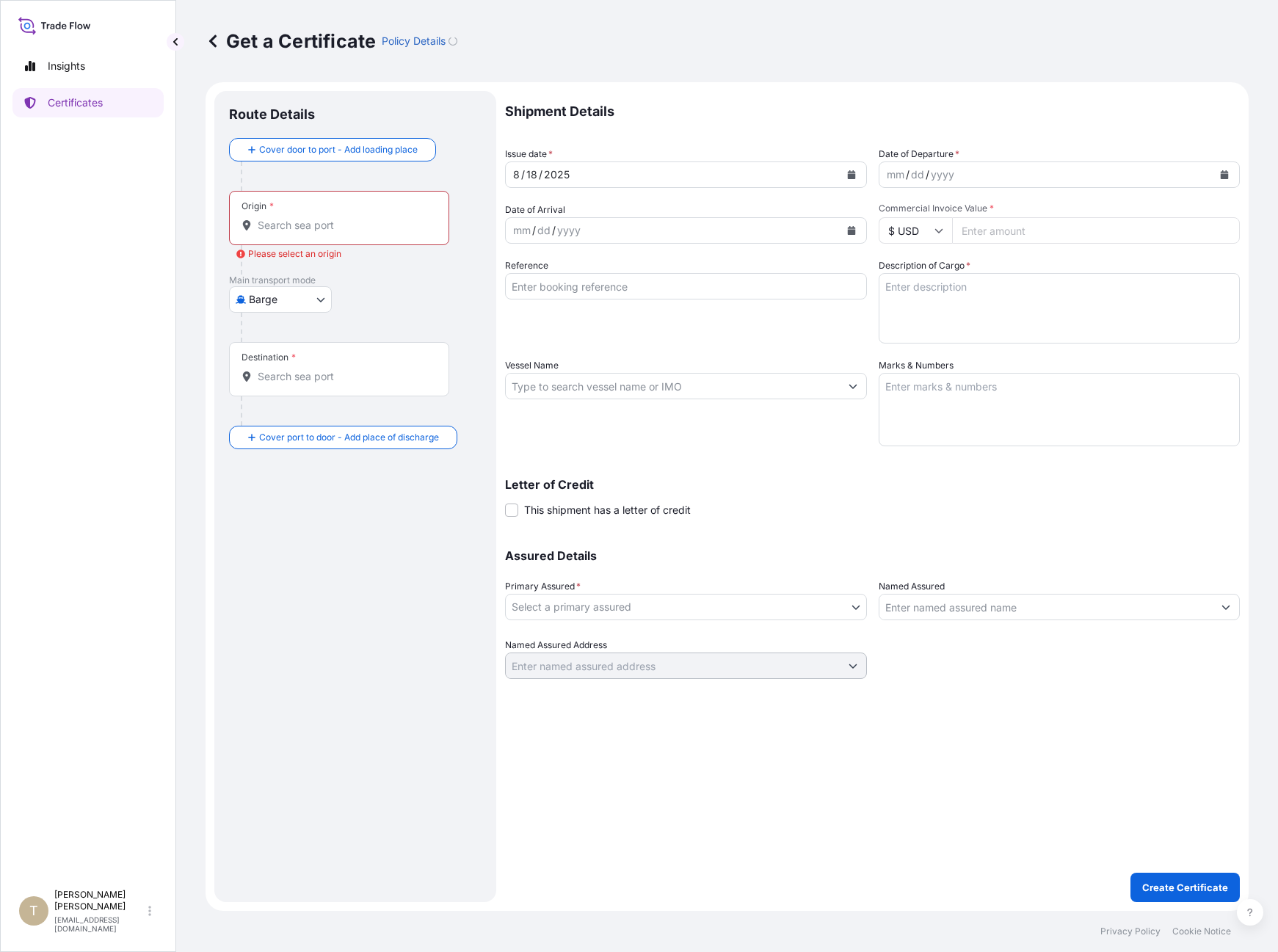
click at [992, 232] on input "Commercial Invoice Value *" at bounding box center [1096, 230] width 288 height 26
type input "286000"
click at [929, 177] on div "yyyy" at bounding box center [942, 175] width 26 height 18
click at [890, 175] on div "mm" at bounding box center [895, 175] width 20 height 18
click at [299, 229] on input "Origin * Please select an origin" at bounding box center [344, 226] width 173 height 15
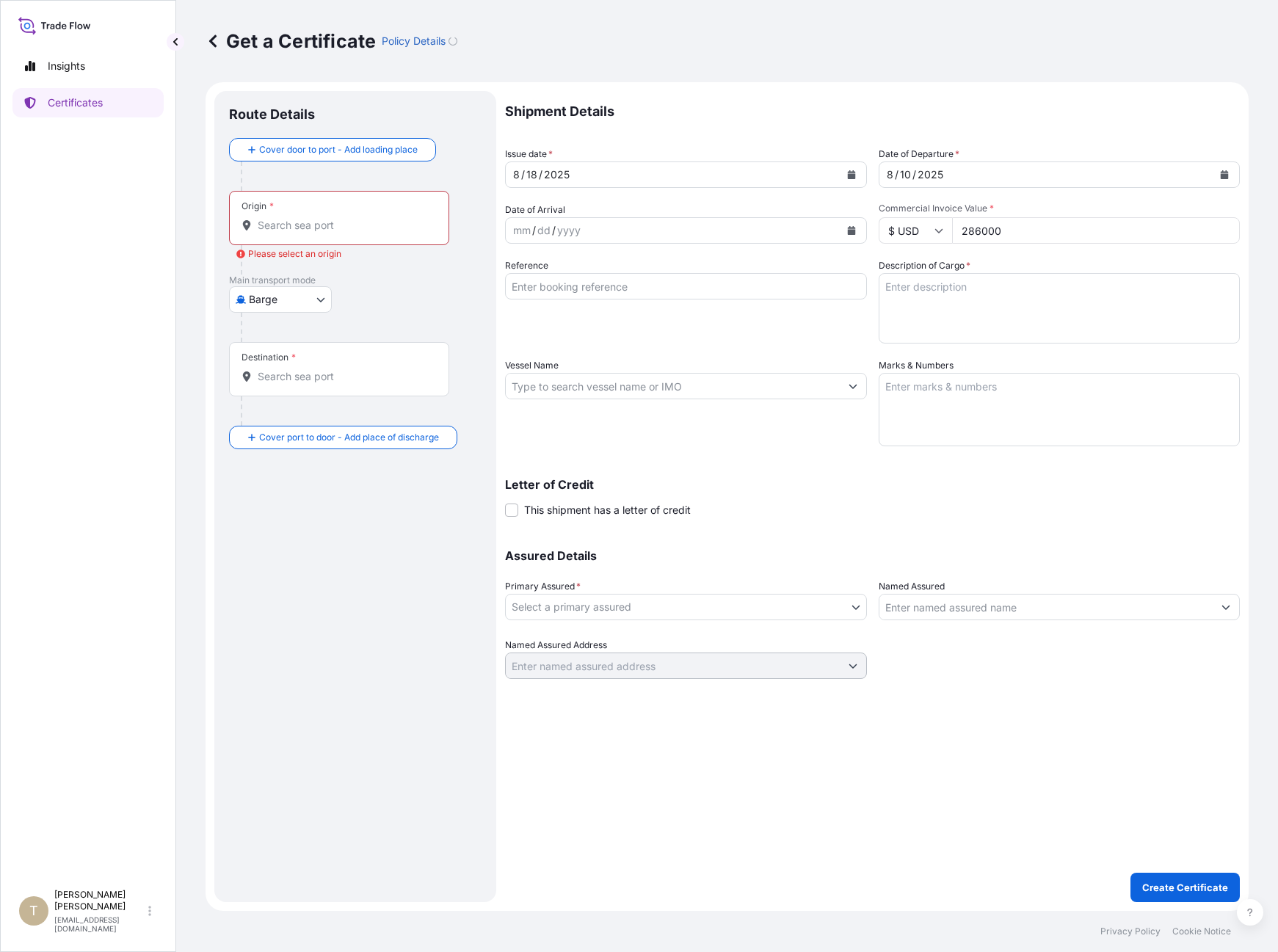
click at [618, 333] on div "Reference" at bounding box center [686, 301] width 362 height 85
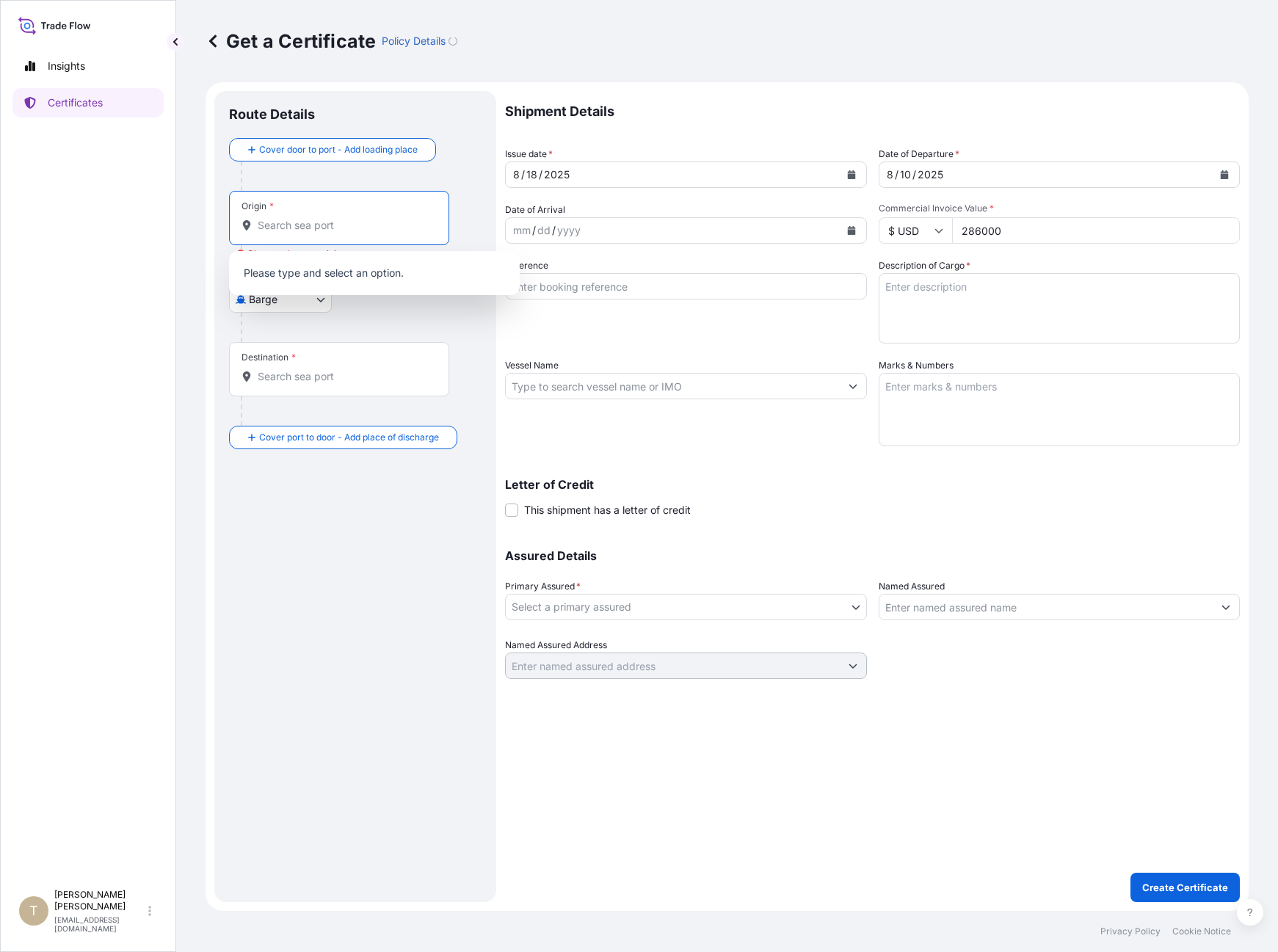
click at [284, 222] on input "Origin * Please select an origin" at bounding box center [344, 226] width 173 height 15
click at [266, 226] on input "Origin * Please select an origin" at bounding box center [344, 226] width 173 height 15
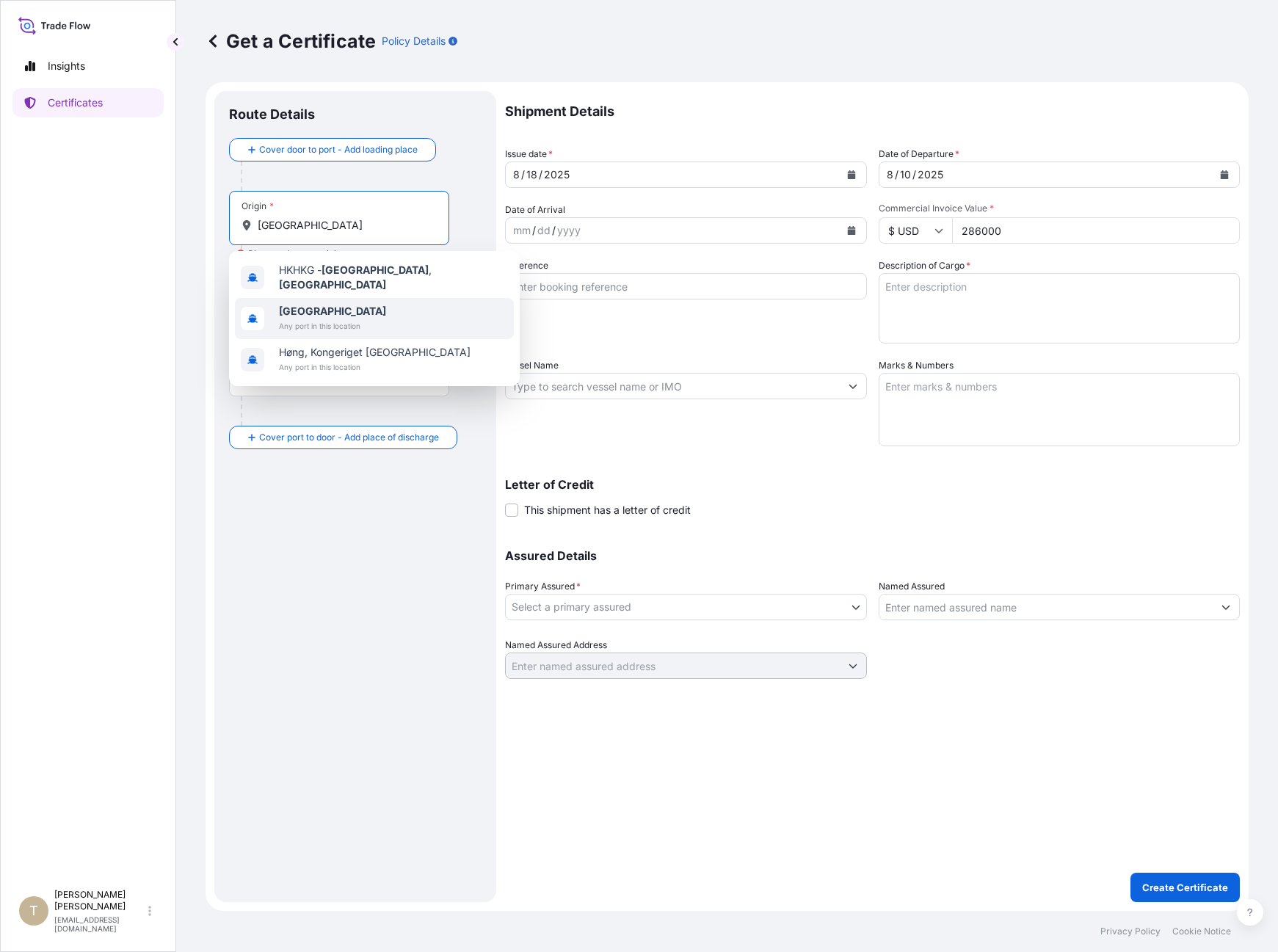
click at [367, 315] on div "Hong Kong Any port in this location" at bounding box center [373, 319] width 279 height 41
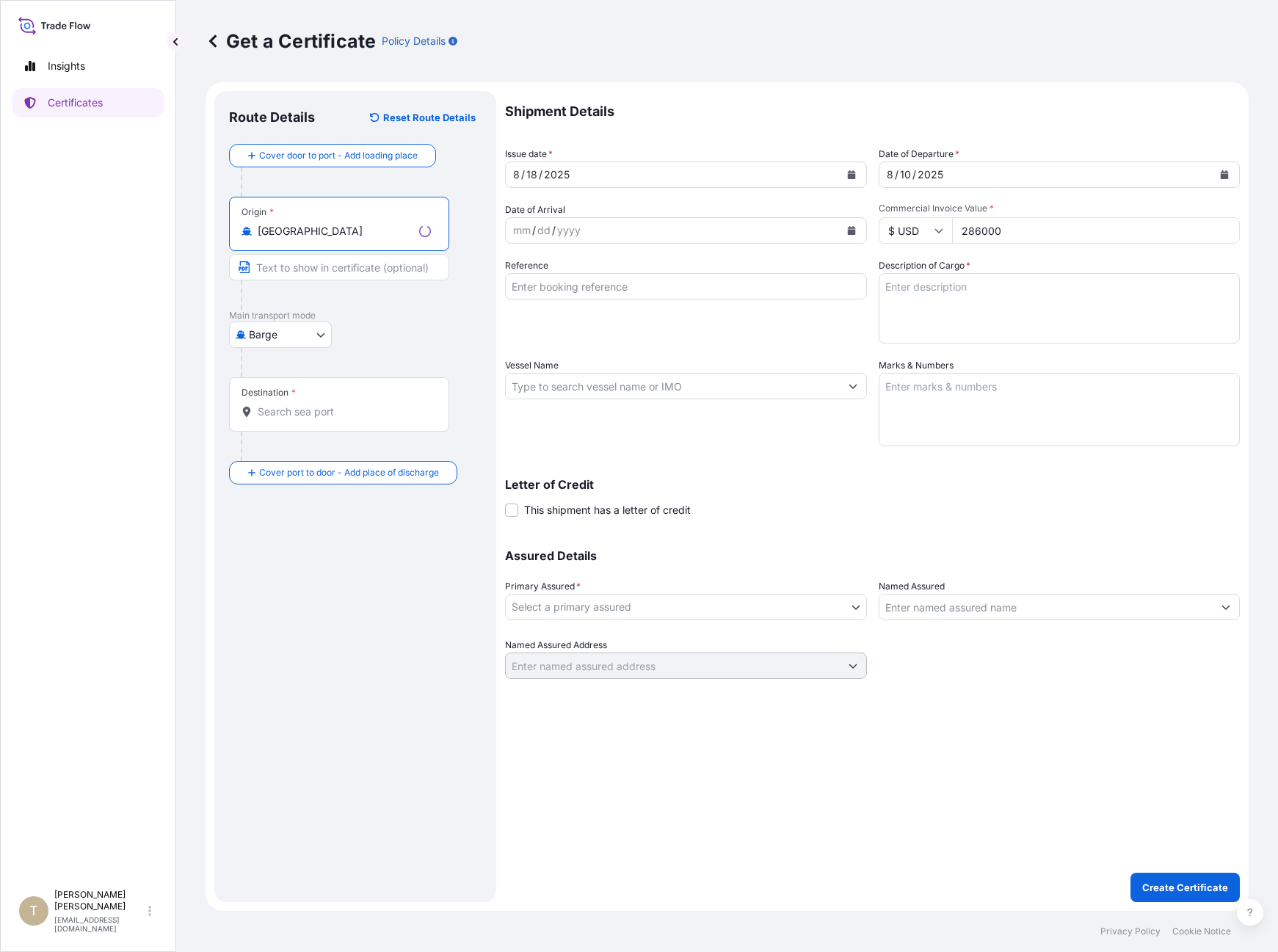
type input "[GEOGRAPHIC_DATA]"
click at [290, 329] on body "2 options available. 1 option available. 0 options available. 3 options availab…" at bounding box center [639, 476] width 1278 height 952
click at [270, 461] on div "Sea" at bounding box center [279, 452] width 91 height 26
select select "Sea"
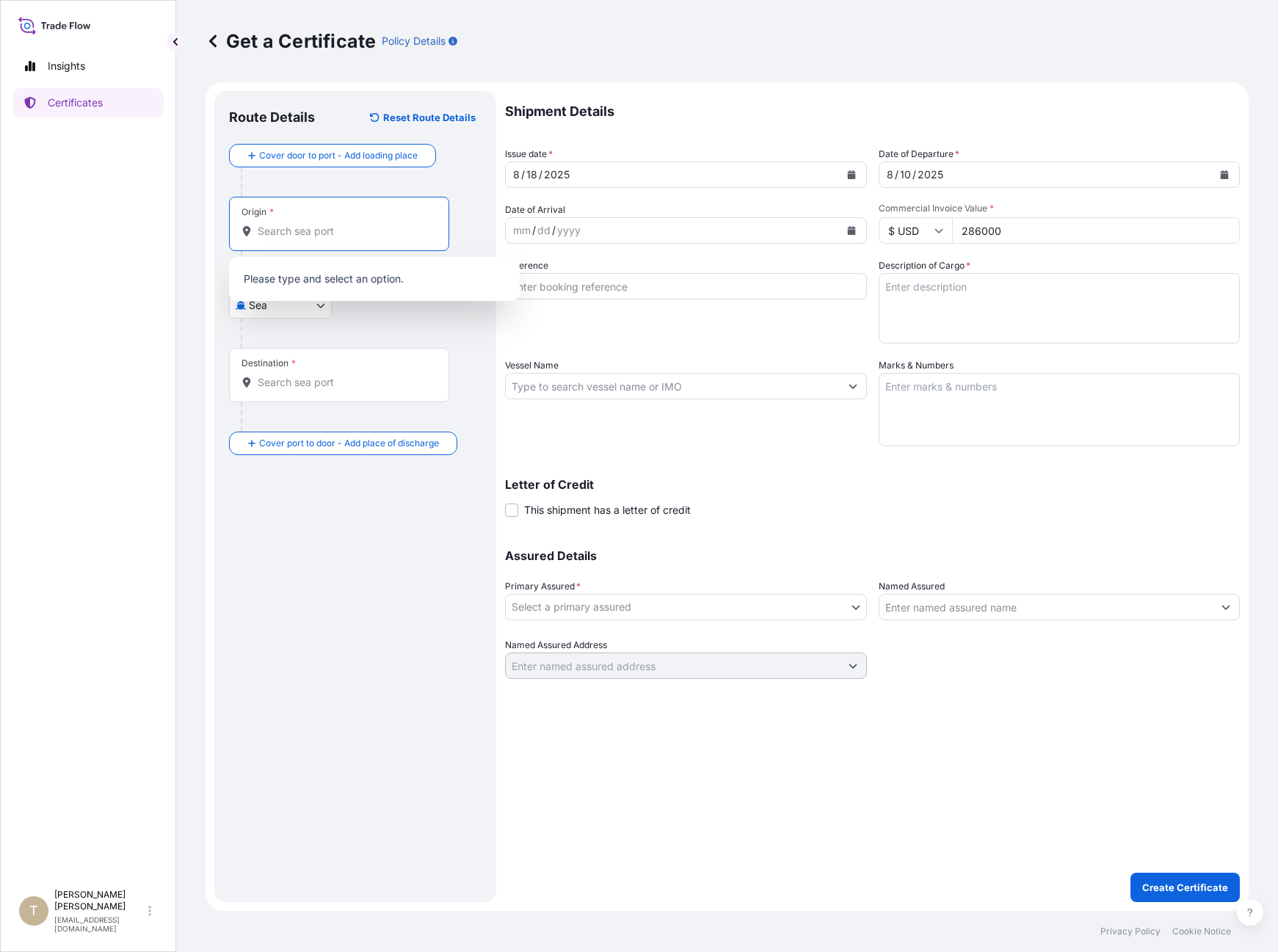
click at [299, 238] on input "Origin *" at bounding box center [344, 231] width 173 height 15
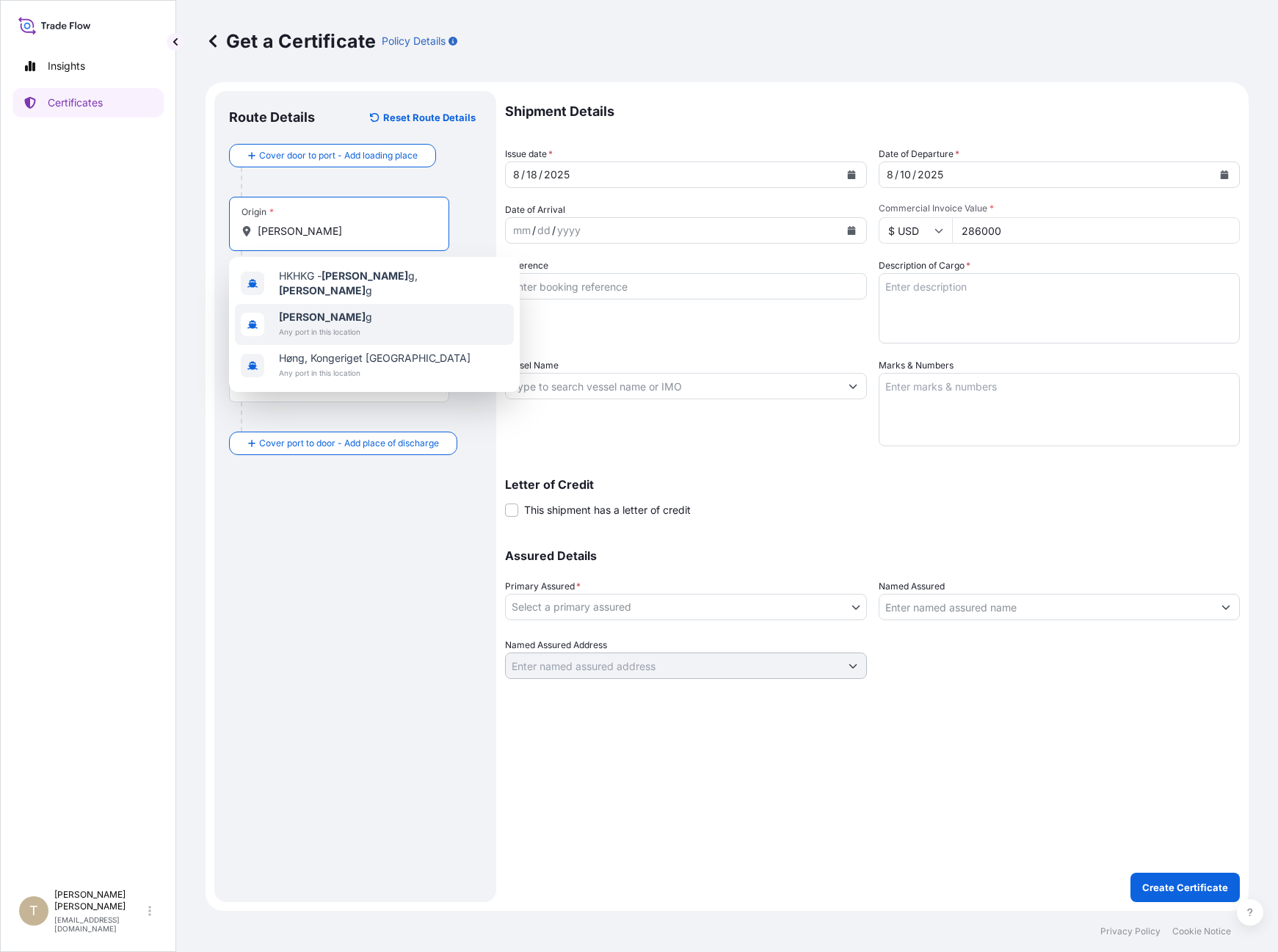
click at [313, 324] on span "Any port in this location" at bounding box center [325, 332] width 93 height 15
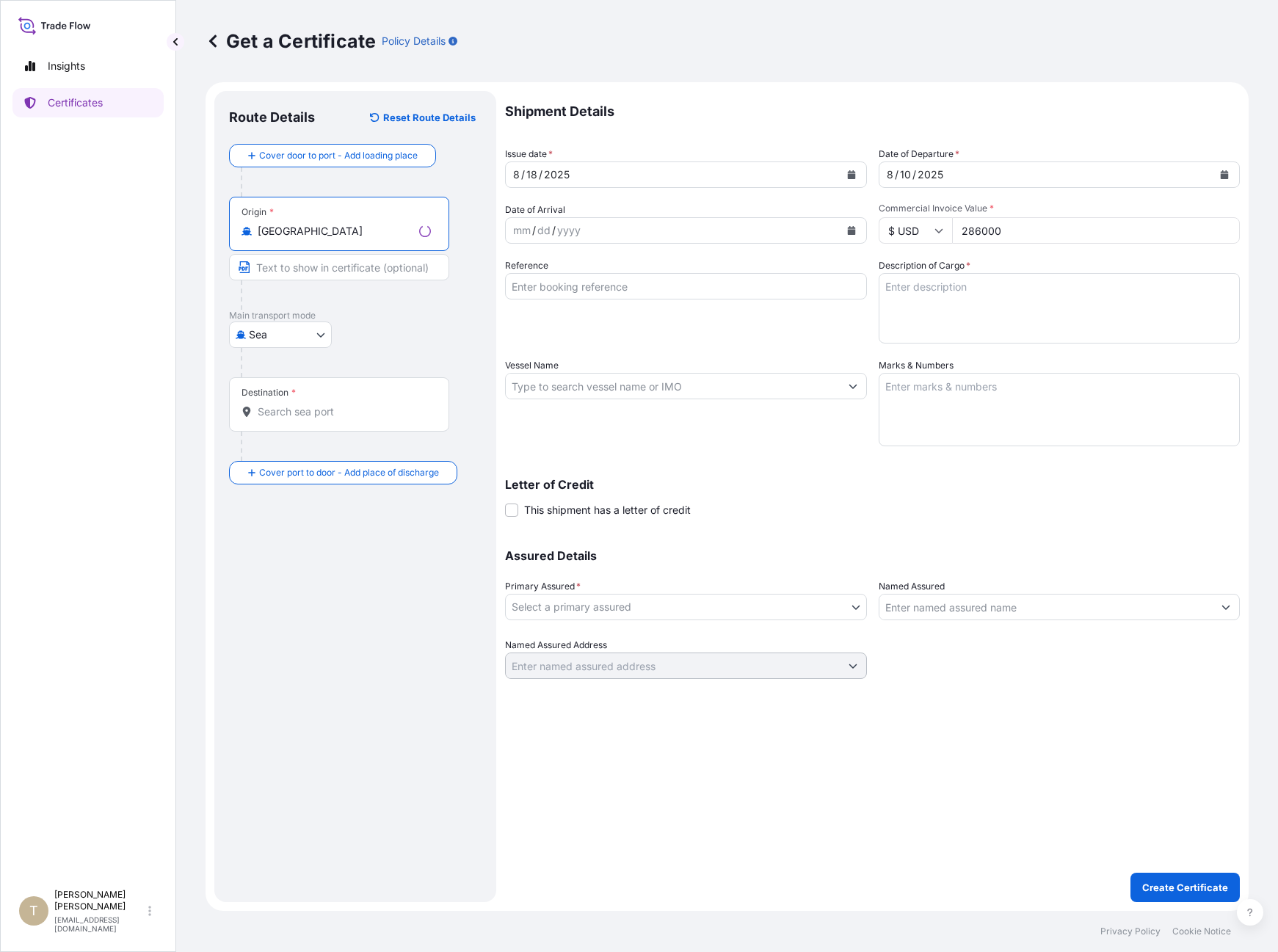
type input "[GEOGRAPHIC_DATA]"
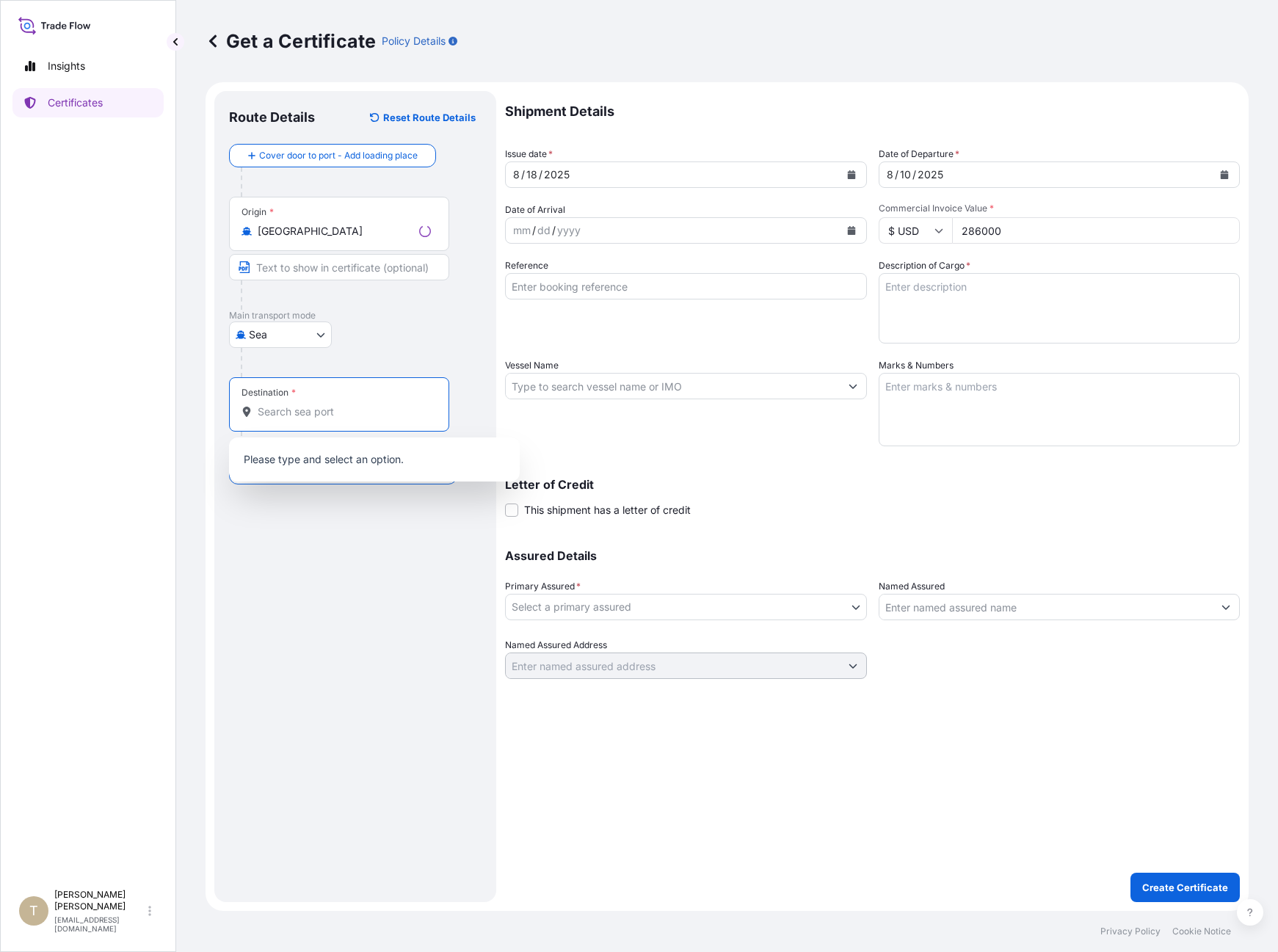
click at [270, 407] on input "Destination *" at bounding box center [344, 412] width 173 height 15
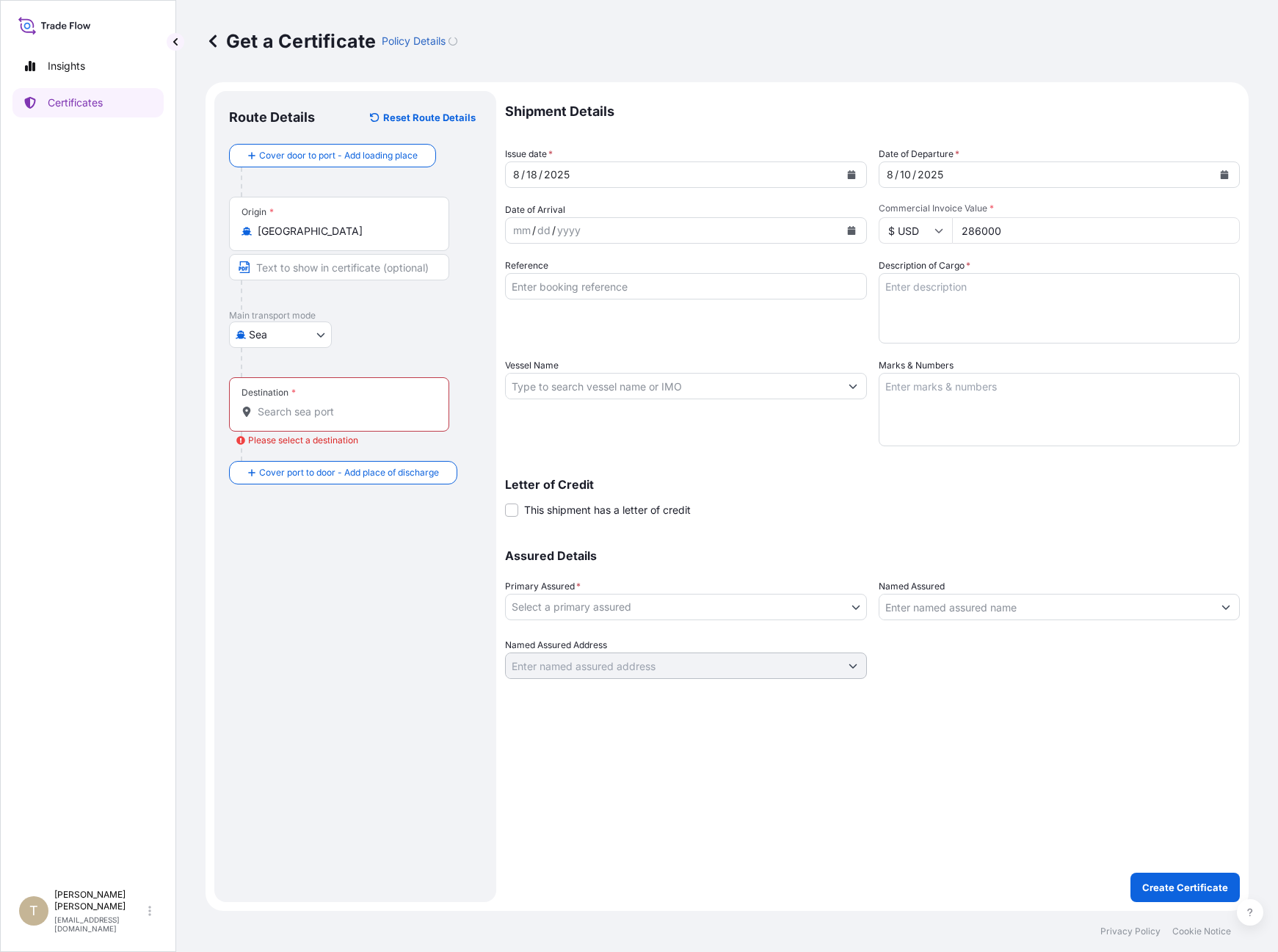
click at [293, 402] on div "Destination *" at bounding box center [338, 404] width 220 height 54
click at [293, 404] on input "Destination * Please select a destination" at bounding box center [344, 412] width 173 height 15
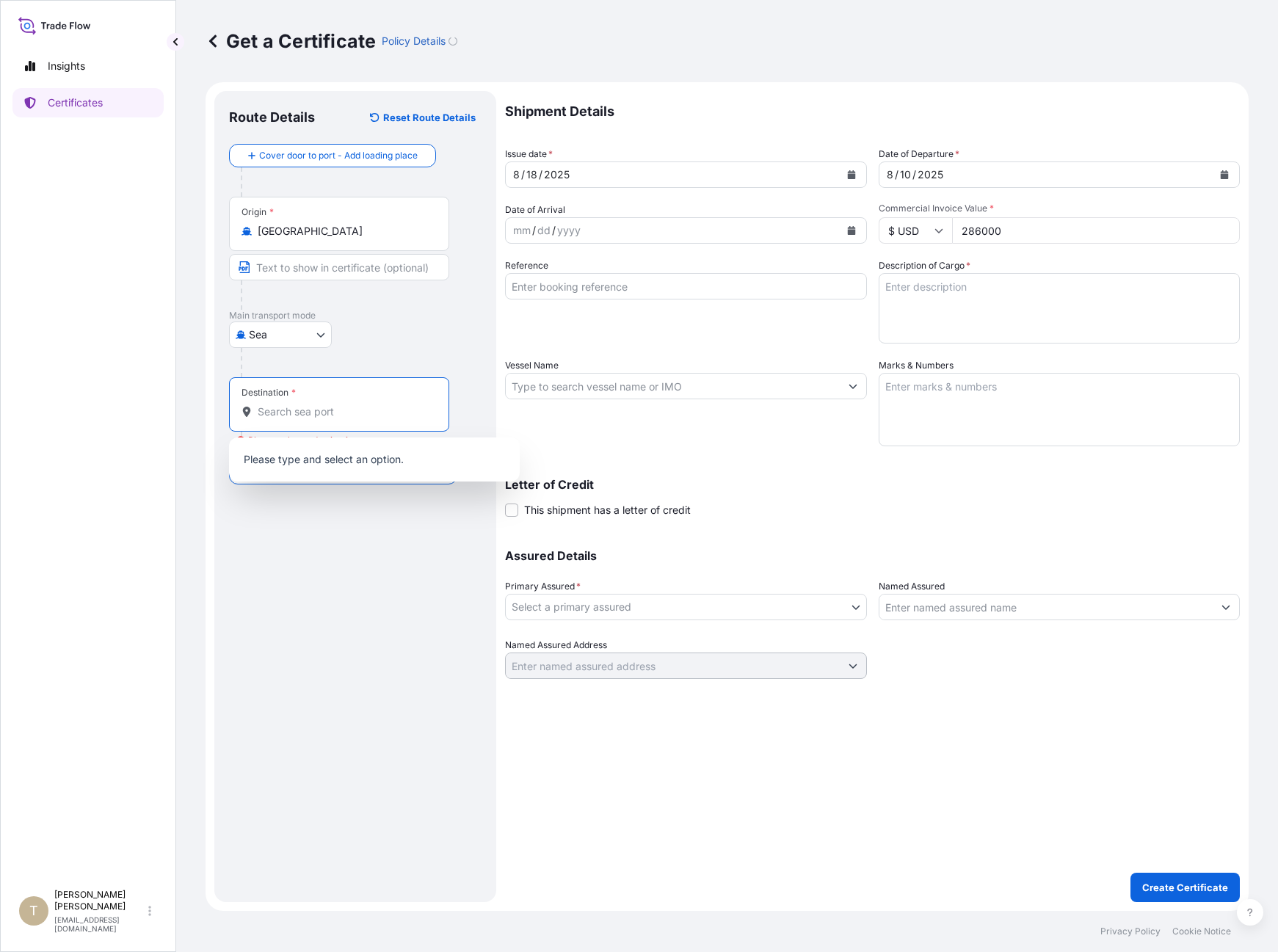
paste input "ULAANBAATOR, MONGOLIA"
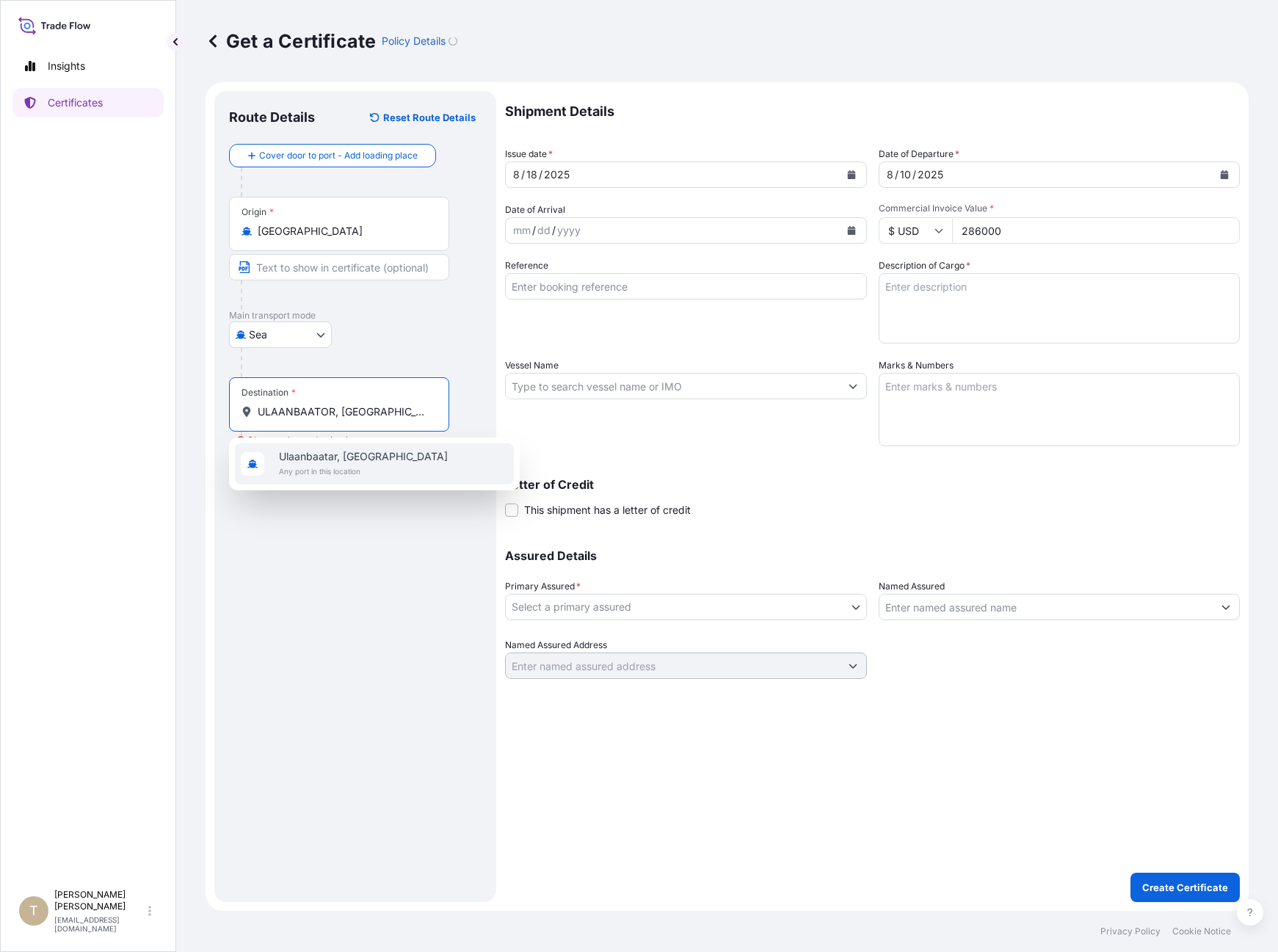
click at [293, 462] on span "Ulaanbaatar, [GEOGRAPHIC_DATA]" at bounding box center [363, 457] width 169 height 15
type input "Ulaanbaatar, [GEOGRAPHIC_DATA]"
click at [936, 411] on textarea "Marks & Numbers" at bounding box center [1059, 409] width 362 height 74
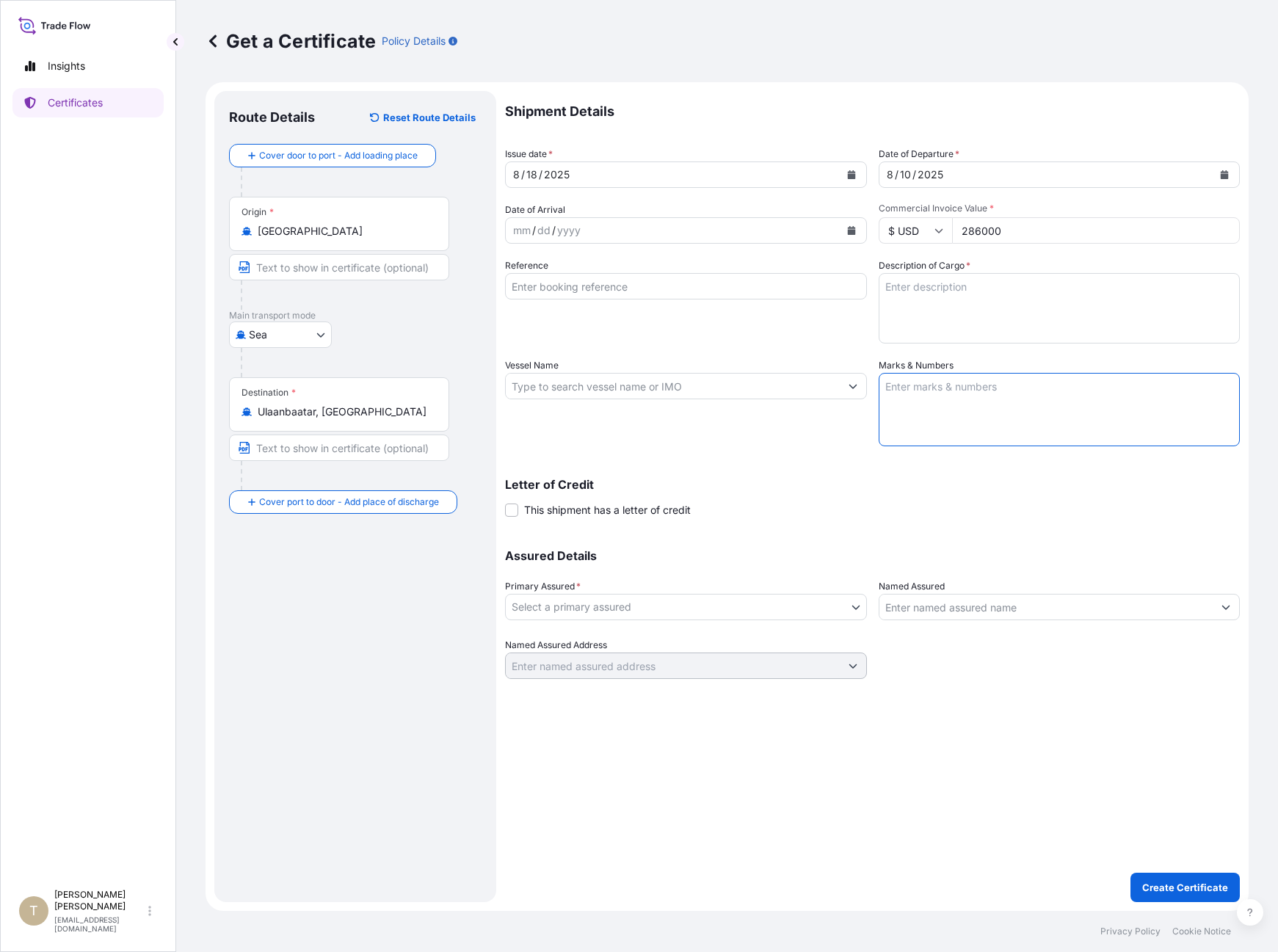
click at [908, 314] on textarea "Description of Cargo *" at bounding box center [1059, 308] width 362 height 70
paste textarea "[PERSON_NAME] [US_STATE] WHISKEY 0.7LX12 40.00%ALC 1000CASES [PERSON_NAME] [US_…"
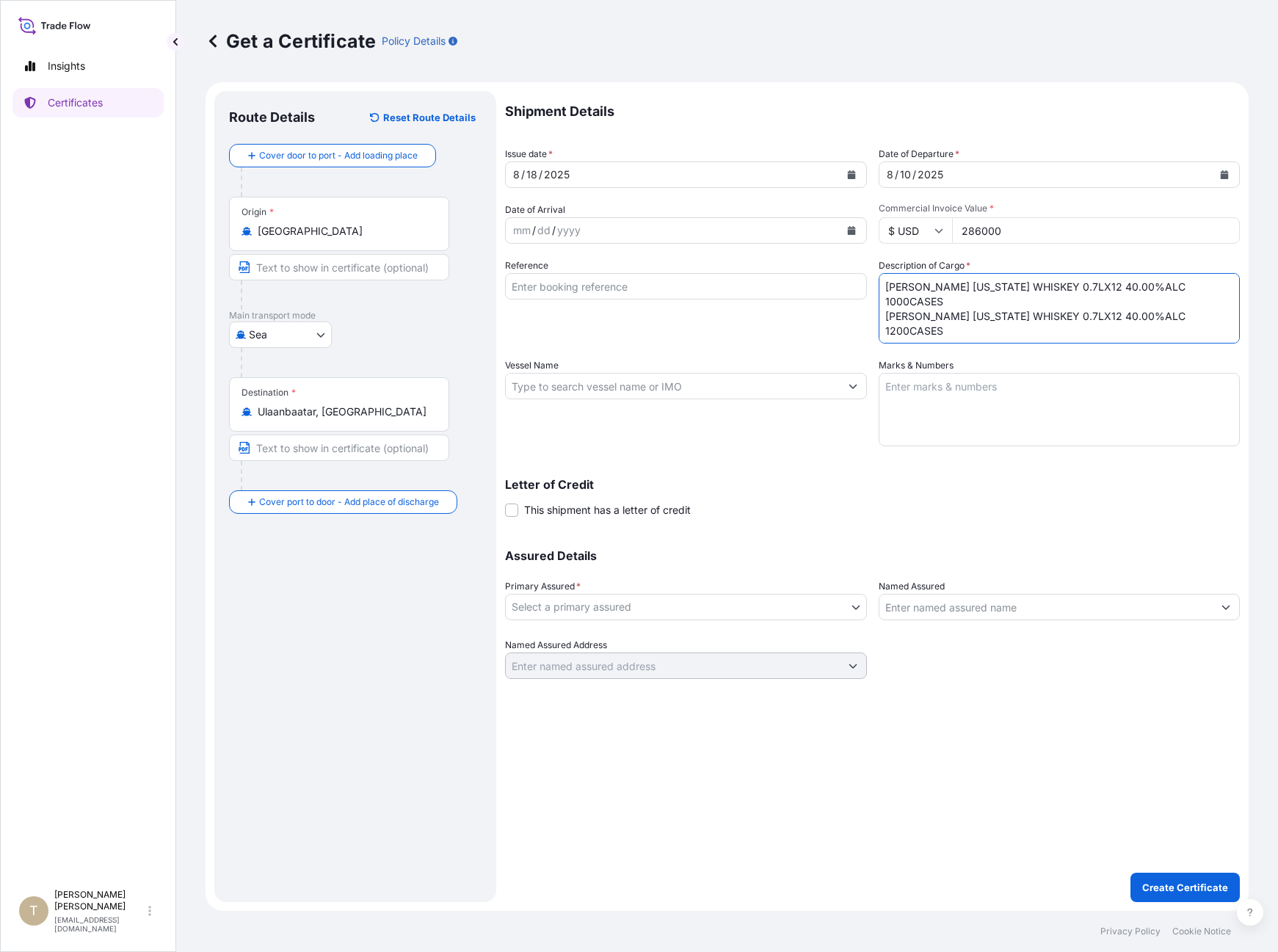
type textarea "[PERSON_NAME] [US_STATE] WHISKEY 0.7LX12 40.00%ALC 1000CASES [PERSON_NAME] [US_…"
click at [588, 606] on body "1 option available. Insights Certificates T Tamra Woodberry tamra_woodberry@b-f…" at bounding box center [639, 476] width 1278 height 952
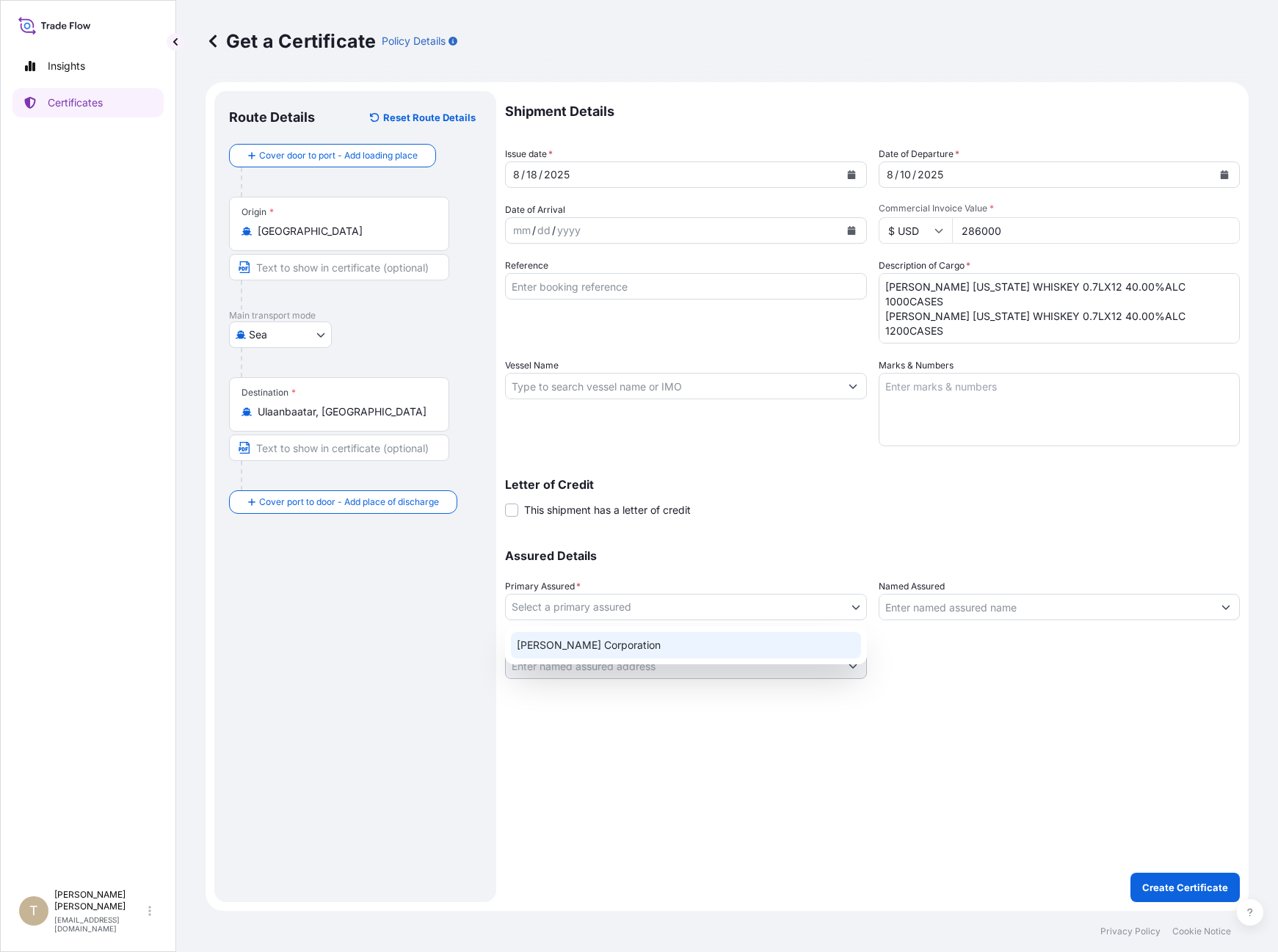
click at [574, 643] on div "[PERSON_NAME] Corporation" at bounding box center [686, 645] width 350 height 26
select select "31473"
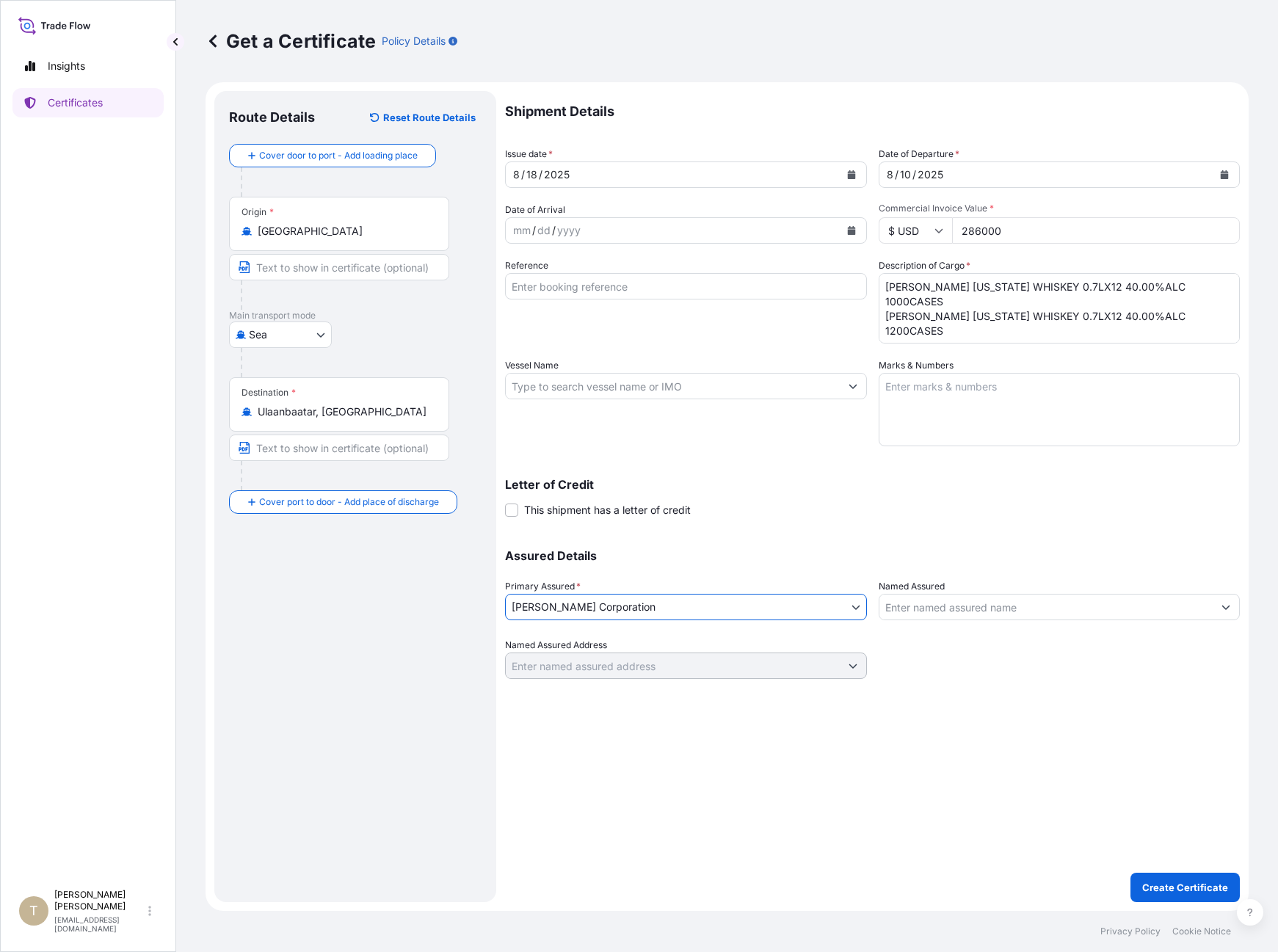
click at [969, 614] on input "Named Assured" at bounding box center [1046, 607] width 334 height 26
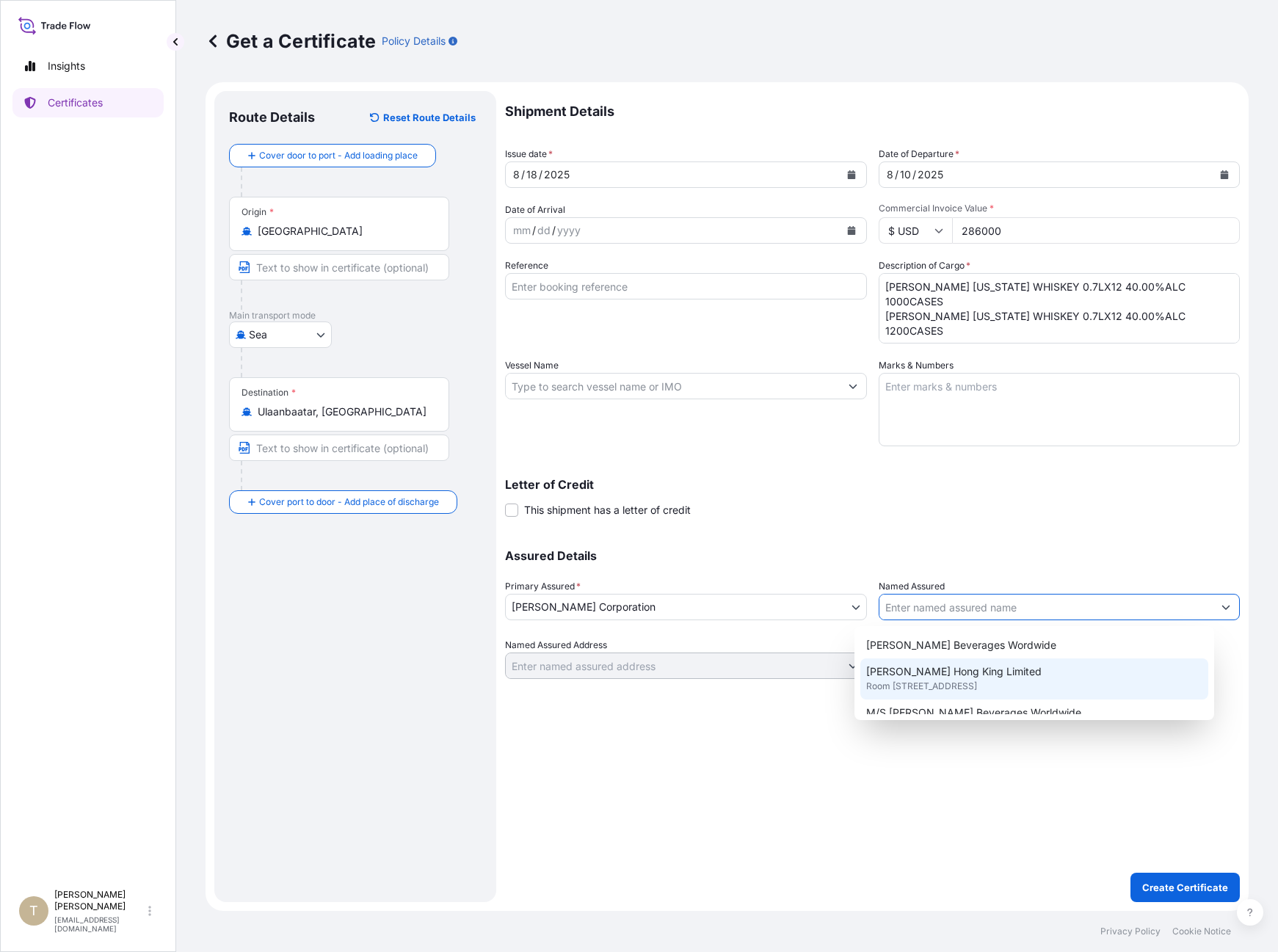
click at [976, 687] on span "Room [STREET_ADDRESS]" at bounding box center [922, 686] width 111 height 15
type input "[PERSON_NAME] Hong King Limited"
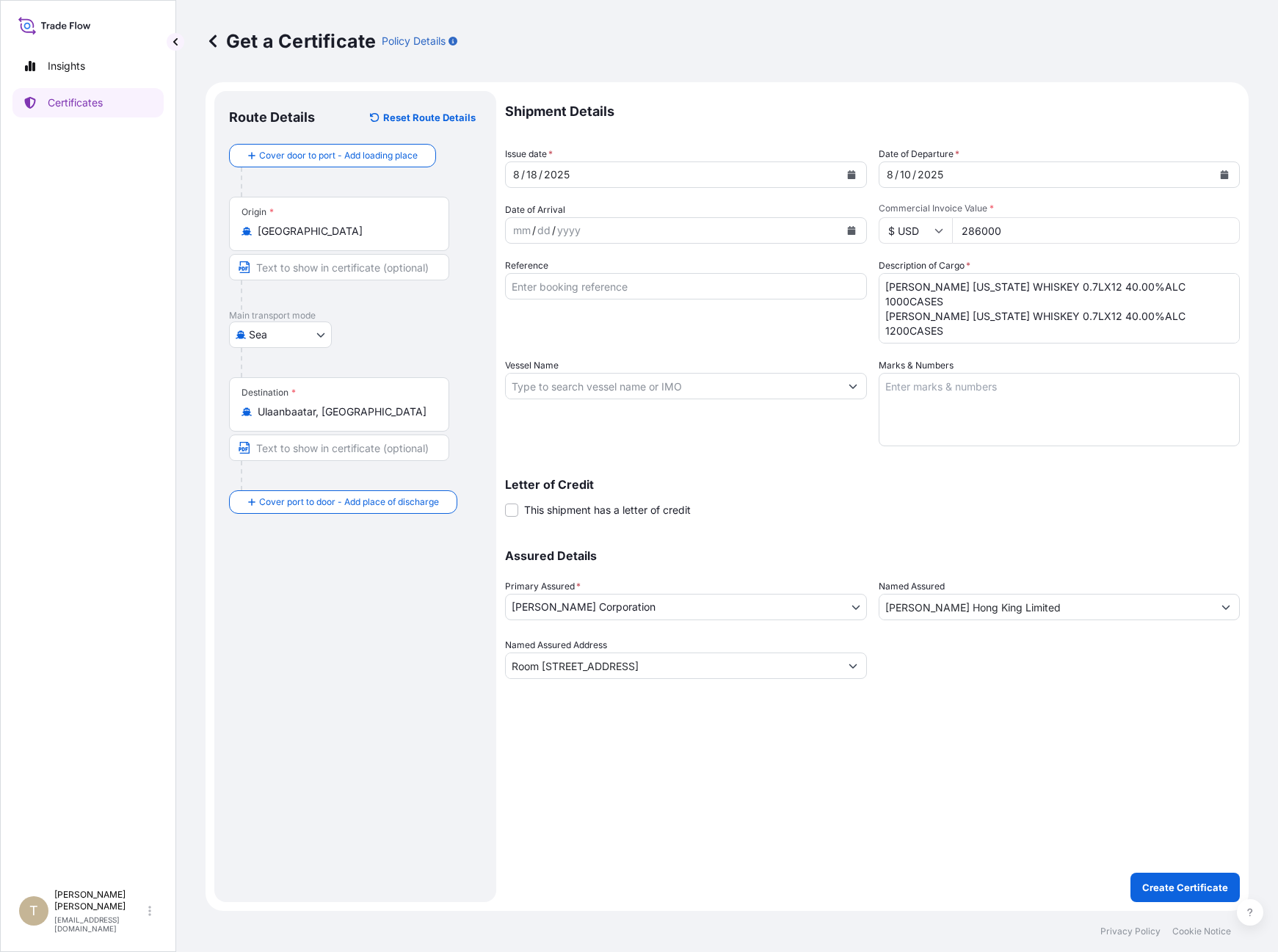
click at [333, 540] on div "Route Details Reset Route Details Cover door to port - Add loading place Place …" at bounding box center [355, 496] width 252 height 782
type input "Room [STREET_ADDRESS]"
click at [906, 404] on textarea "Marks & Numbers" at bounding box center [1059, 409] width 362 height 74
paste textarea "BOND-25-BF-068B BOND-25-BF-066C"
type textarea "BOND-25-BF-068B BOND-25-BF-066C"
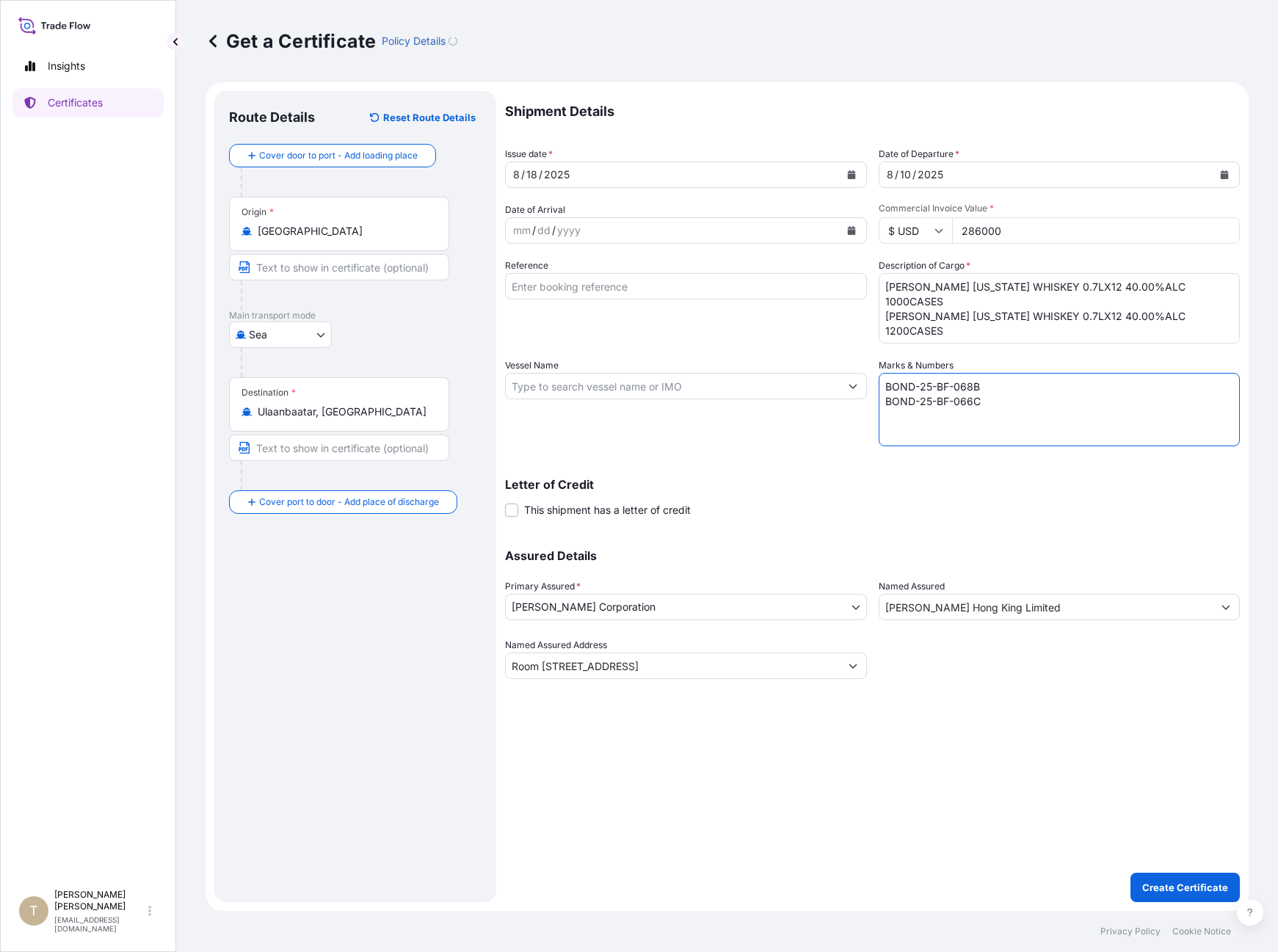
type input "Room [STREET_ADDRESS]"
type textarea "BOND-25-BF-068B BOND-25-BF-066C"
drag, startPoint x: 414, startPoint y: 30, endPoint x: 414, endPoint y: 40, distance: 10.0
click at [414, 40] on div "Policy Details" at bounding box center [419, 41] width 76 height 24
click at [417, 39] on p "Policy Details" at bounding box center [413, 41] width 64 height 15
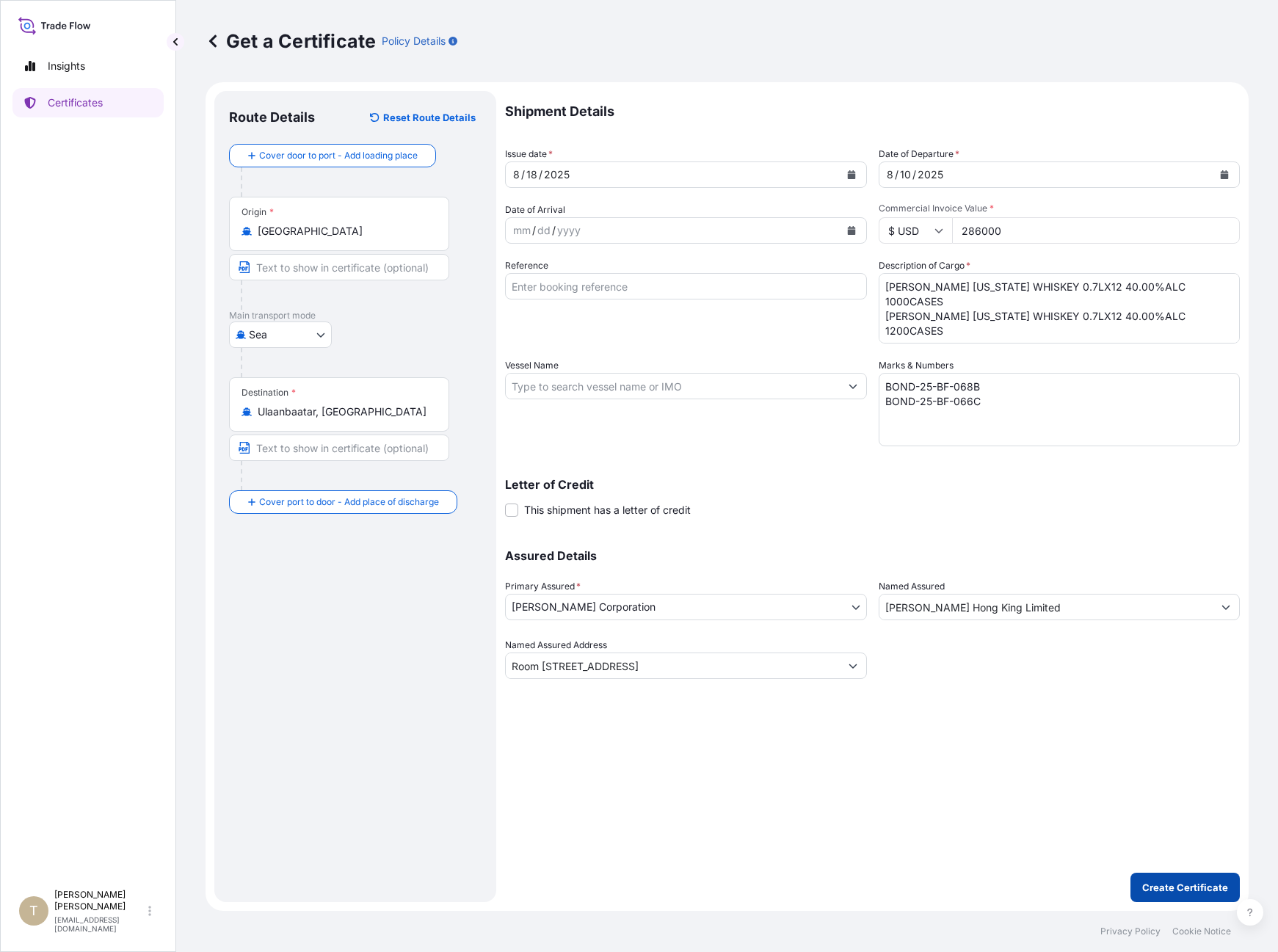
click at [999, 884] on p "Create Certificate" at bounding box center [1185, 887] width 86 height 15
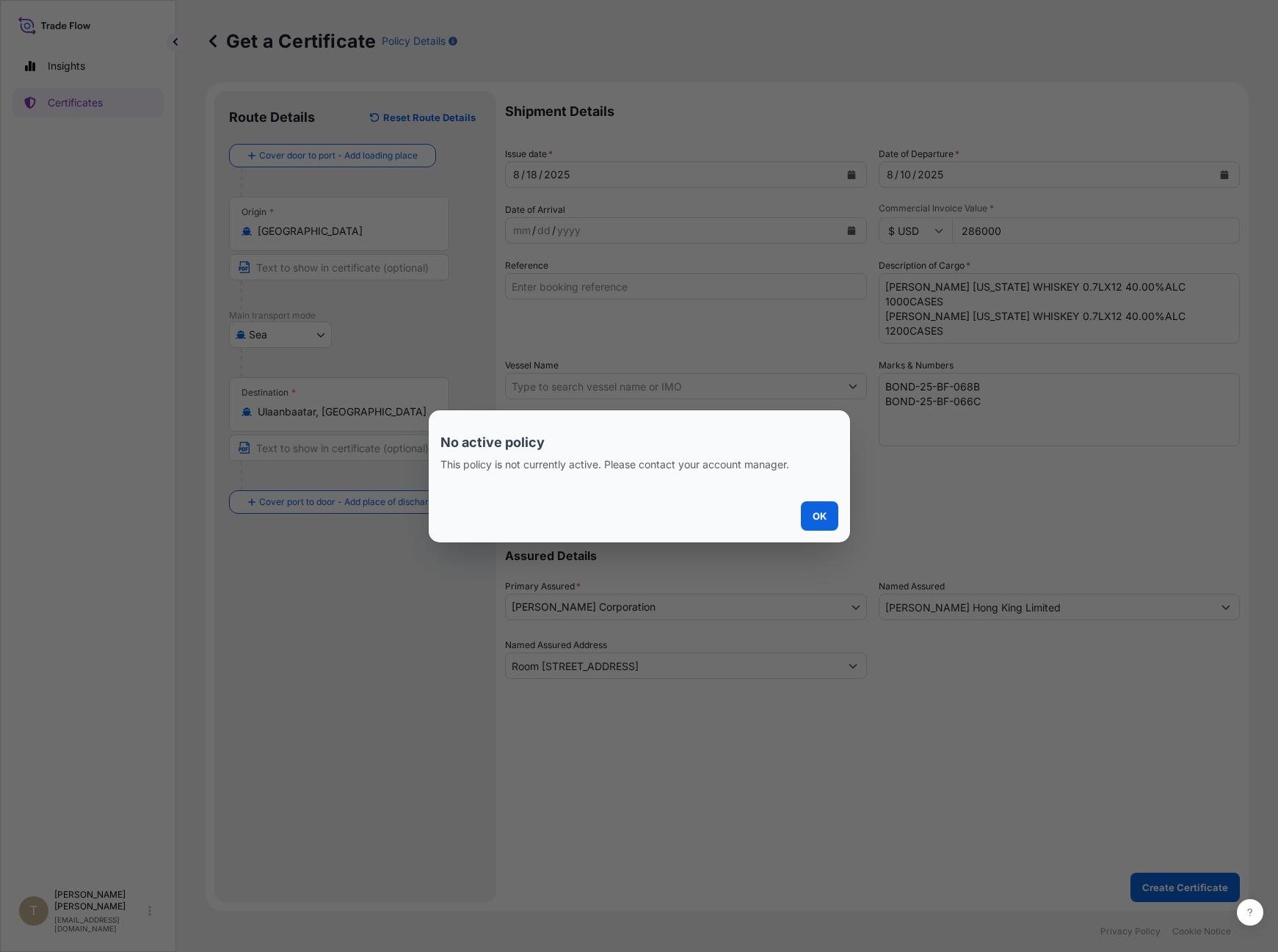
click at [804, 508] on button "OK" at bounding box center [820, 516] width 38 height 29
type input "Room [STREET_ADDRESS]"
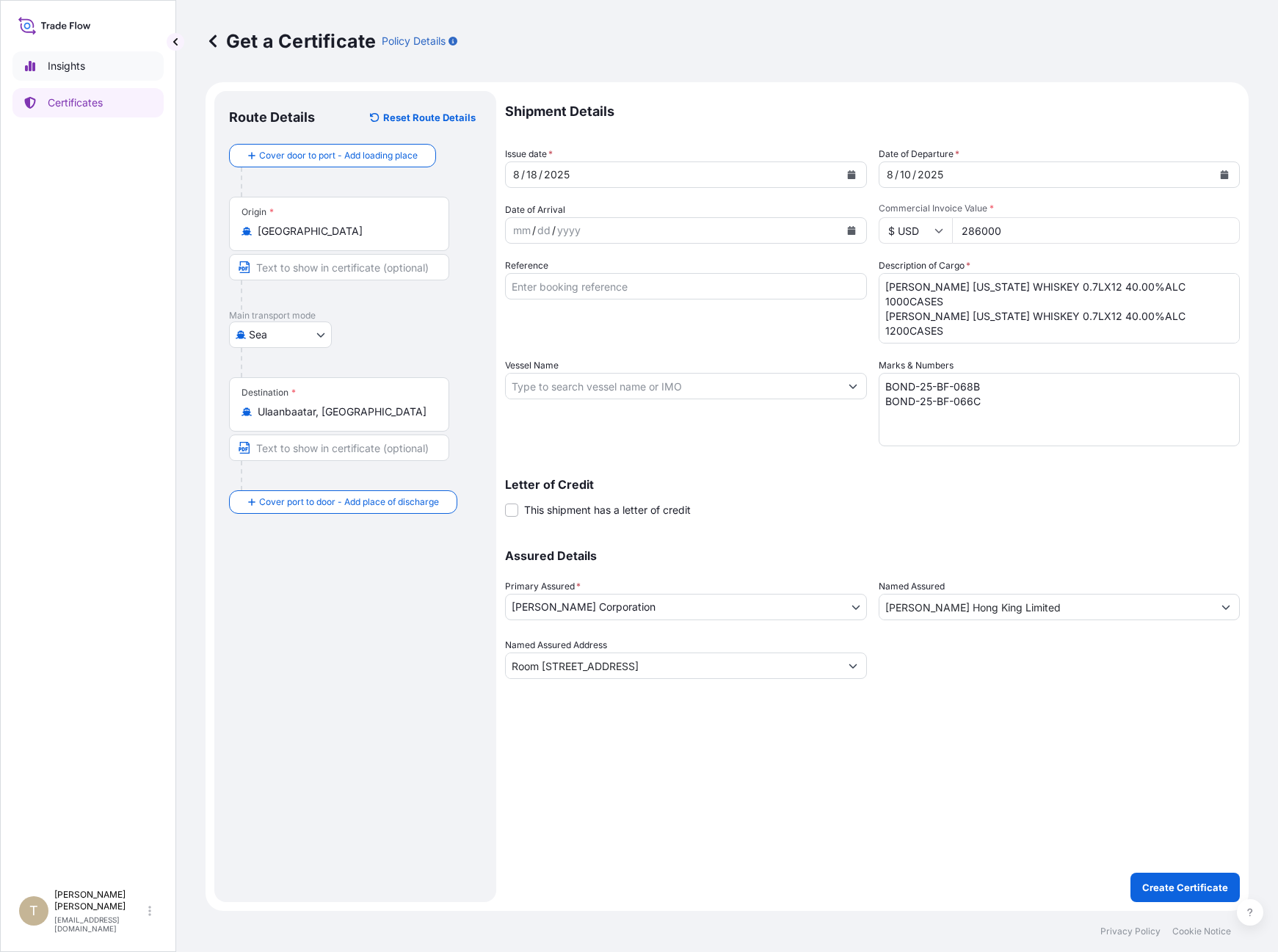
click at [55, 60] on p "Insights" at bounding box center [66, 66] width 38 height 15
select select "2025"
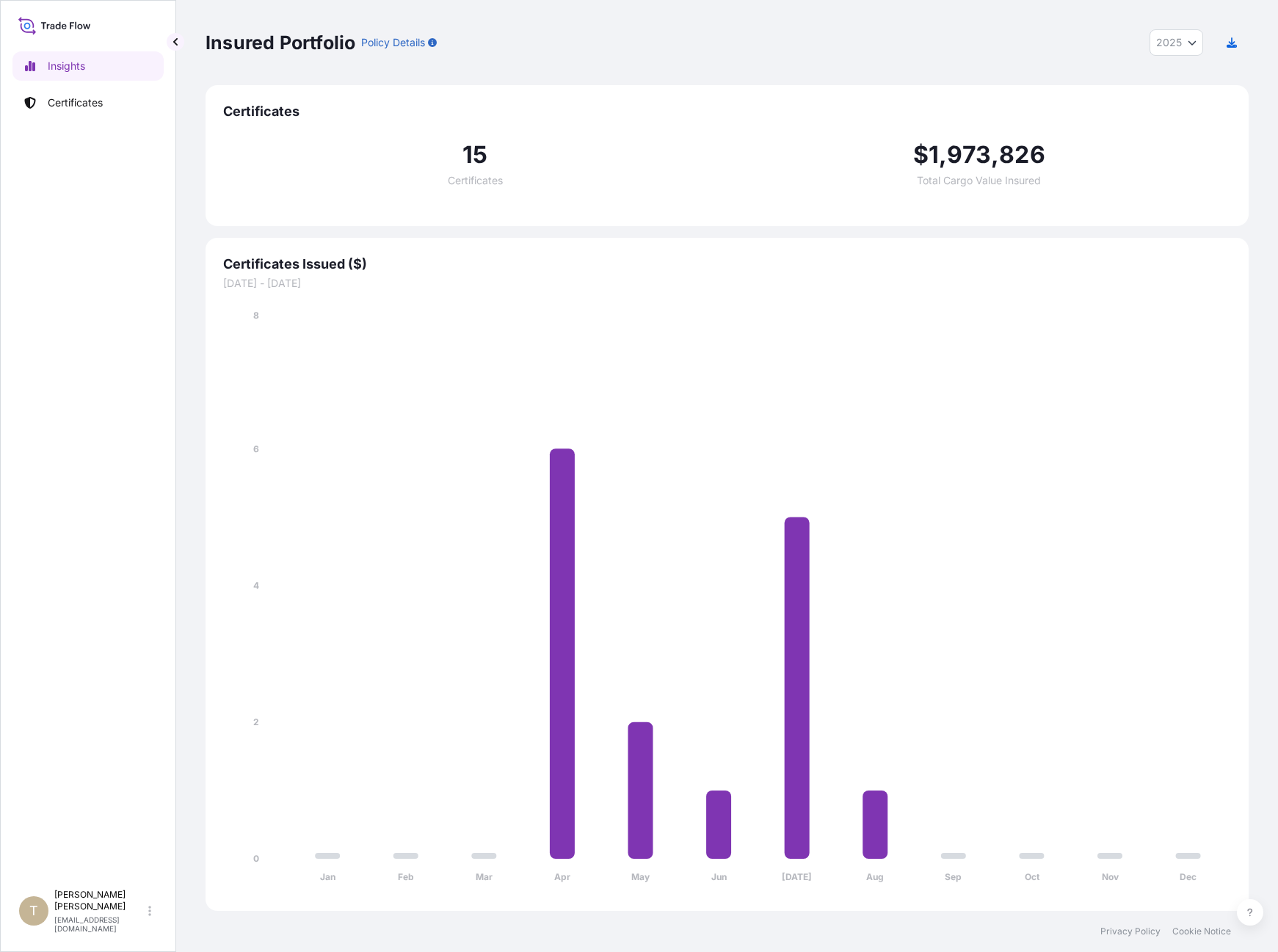
click at [61, 25] on icon at bounding box center [54, 25] width 73 height 21
click at [999, 41] on span "2025" at bounding box center [1169, 42] width 25 height 15
click at [69, 97] on p "Certificates" at bounding box center [74, 103] width 55 height 15
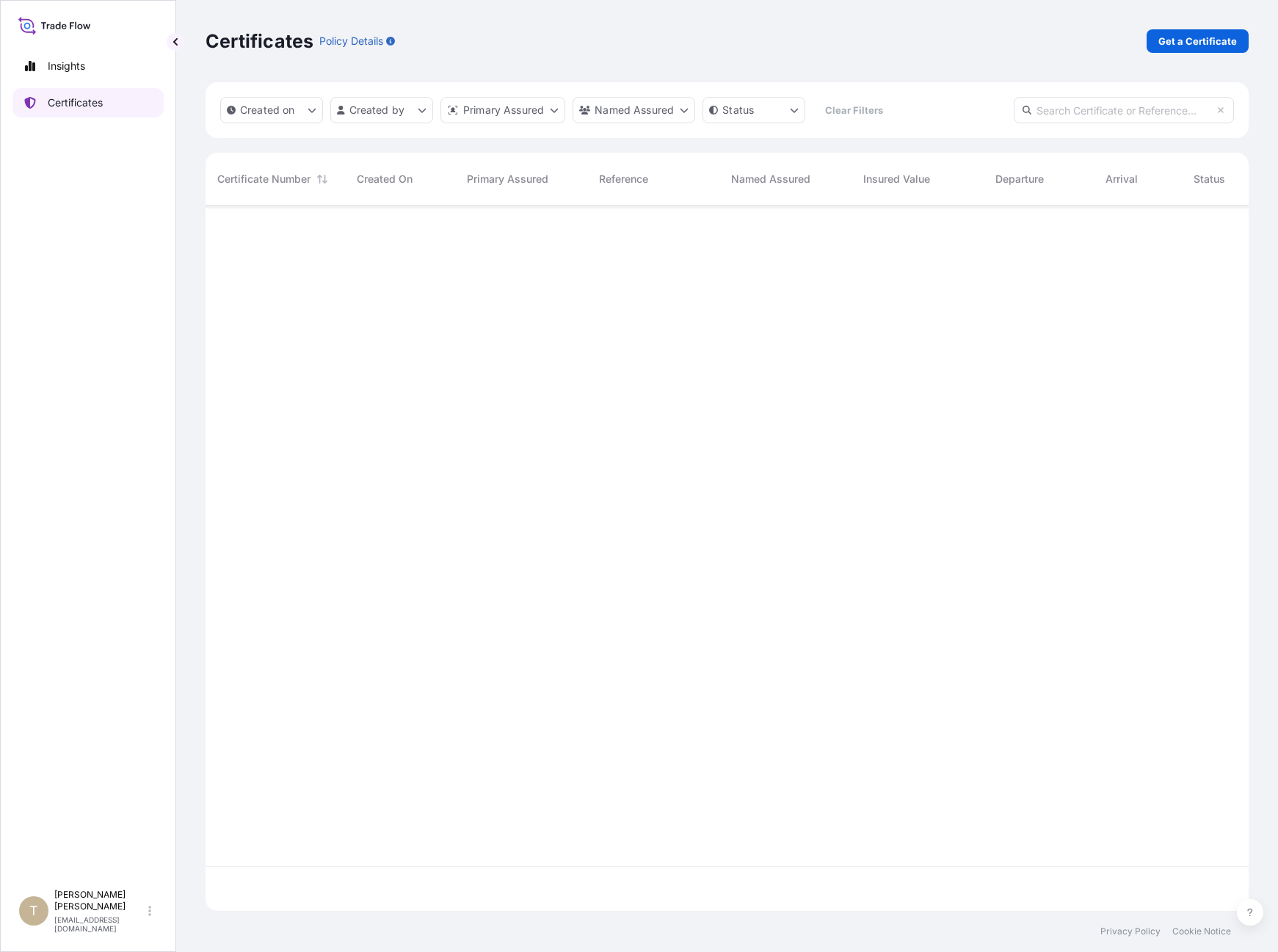
scroll to position [703, 1032]
click at [351, 47] on p "Policy Details" at bounding box center [351, 41] width 64 height 15
click at [377, 39] on p "Policy Details" at bounding box center [351, 41] width 64 height 15
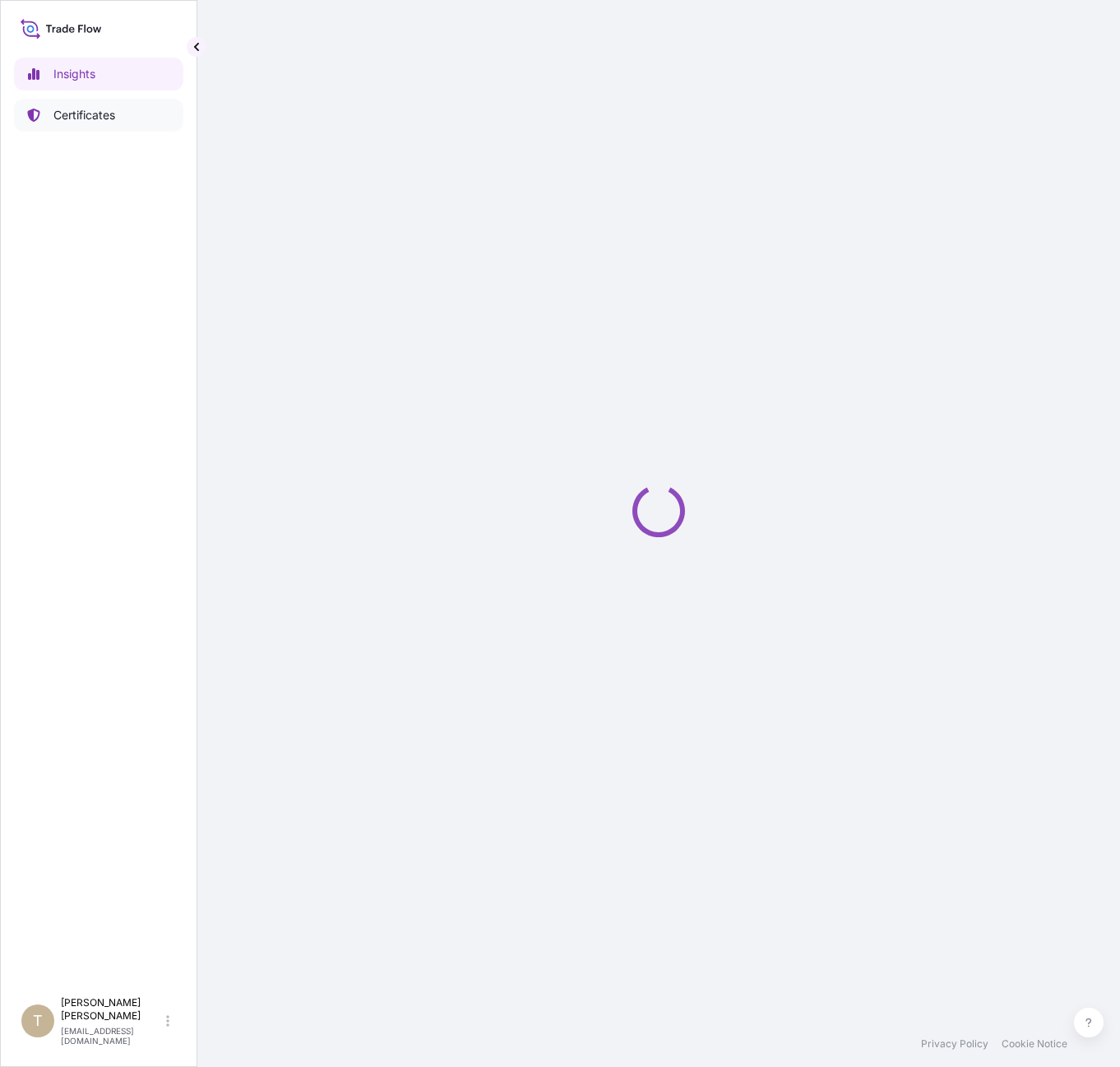
select select "2025"
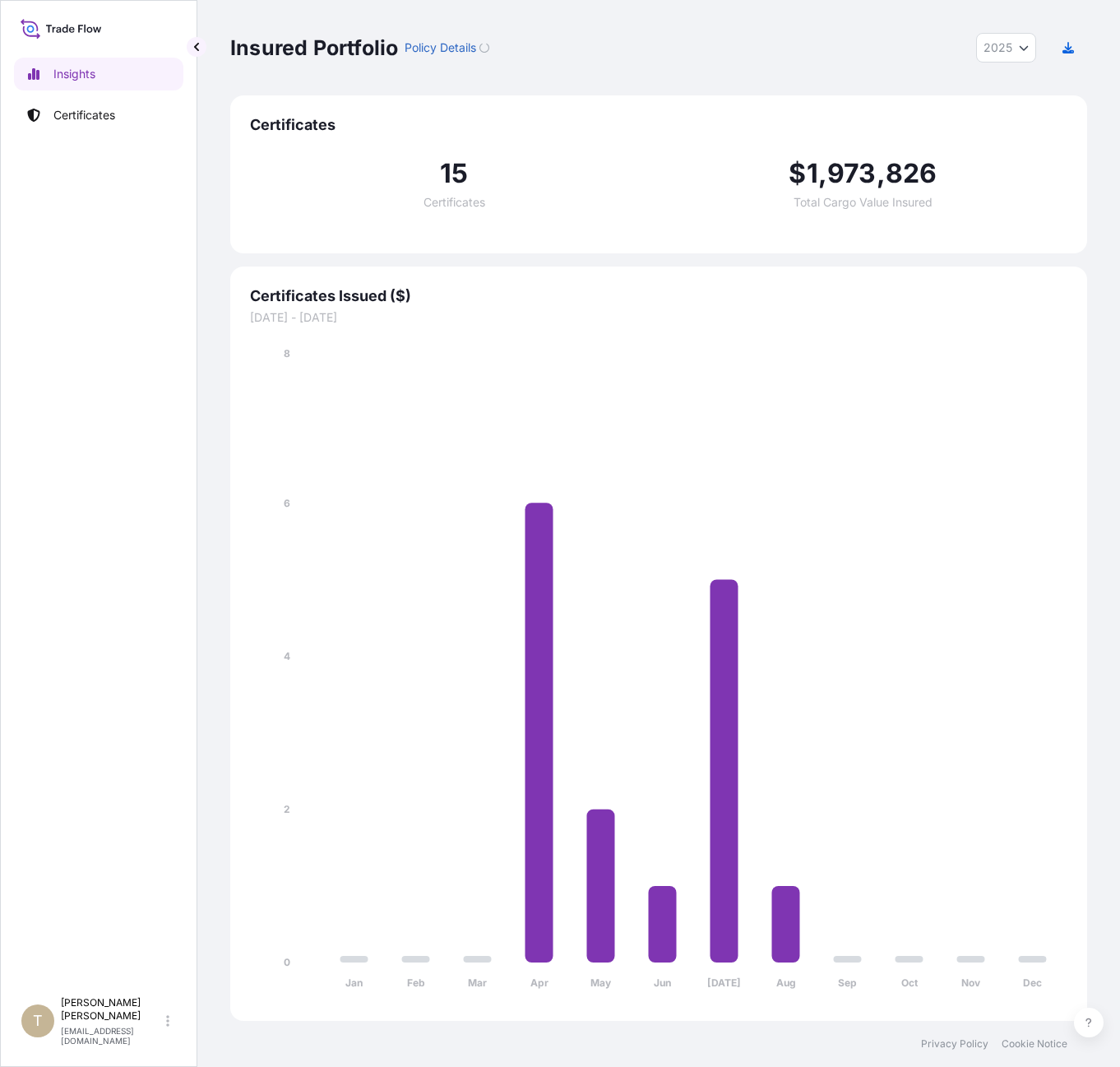
click at [1005, 50] on span "2025" at bounding box center [997, 48] width 28 height 16
click at [899, 57] on div "Insured Portfolio Policy Details 2025 2025 2024 2023 2022" at bounding box center [658, 48] width 857 height 29
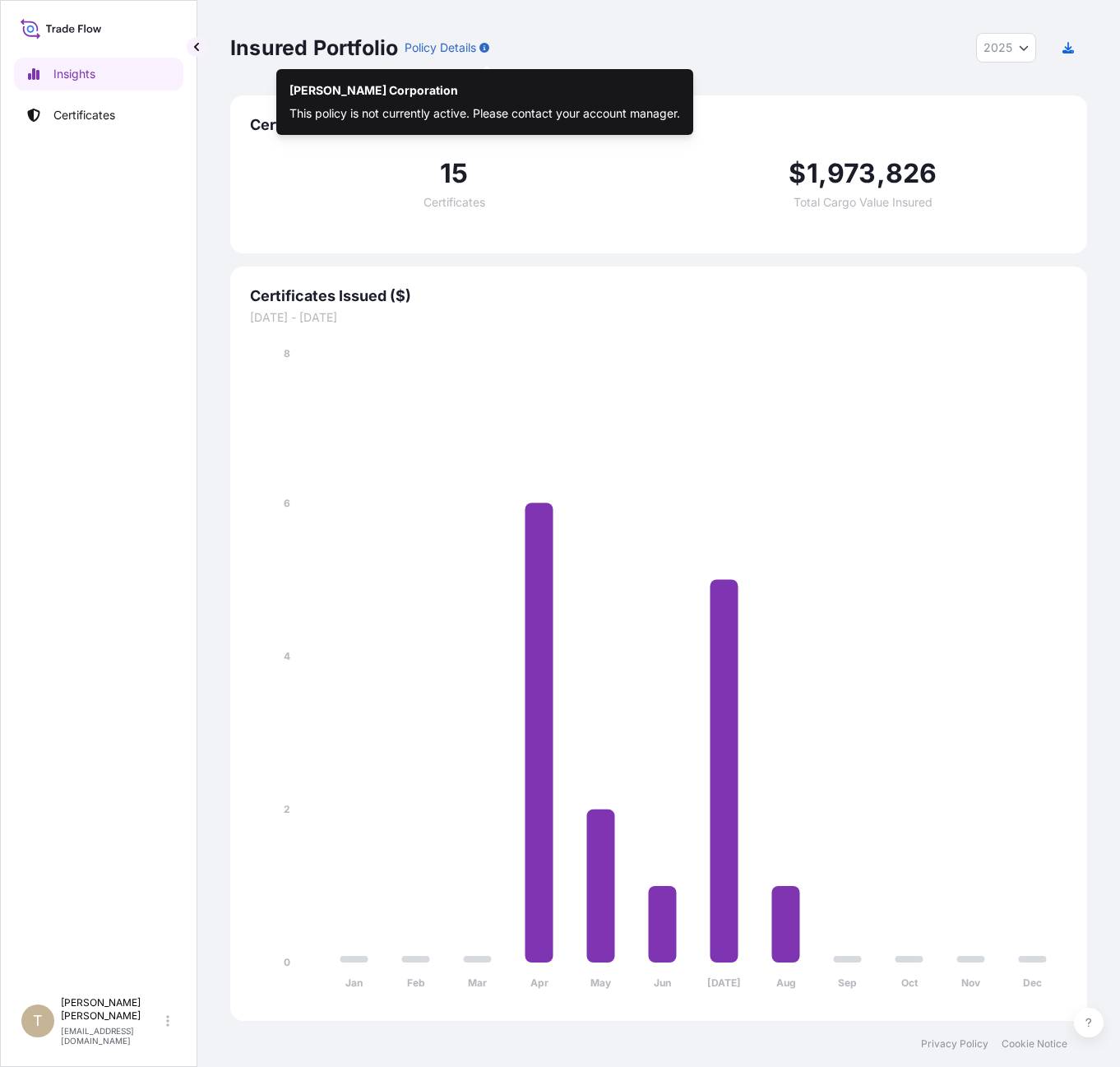
click at [451, 48] on p "Policy Details" at bounding box center [440, 48] width 71 height 16
